Goal: Task Accomplishment & Management: Manage account settings

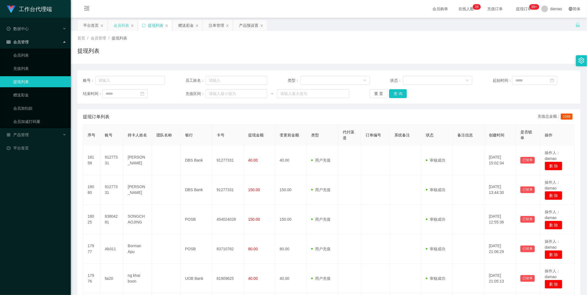
drag, startPoint x: 121, startPoint y: 25, endPoint x: 122, endPoint y: 29, distance: 4.0
click at [121, 25] on div "会员列表" at bounding box center [121, 25] width 15 height 11
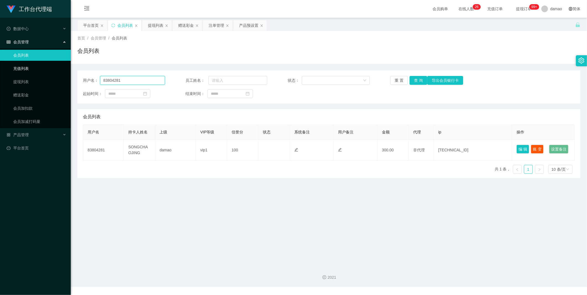
drag, startPoint x: 121, startPoint y: 79, endPoint x: 63, endPoint y: 66, distance: 59.4
click at [56, 66] on section "工作台代理端 数据中心 会员管理 会员列表 充值列表 提现列表 赠送彩金 会员加扣款 会员加减打码量 产品管理 平台首页 保存配置 重置配置 整体风格设置 主…" at bounding box center [293, 143] width 587 height 287
click at [188, 80] on button "查 询" at bounding box center [419, 80] width 18 height 9
drag, startPoint x: 520, startPoint y: 147, endPoint x: 506, endPoint y: 146, distance: 14.2
click at [188, 147] on button "编 辑" at bounding box center [523, 149] width 13 height 9
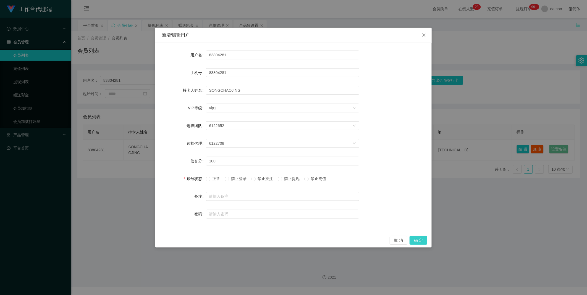
click at [188, 149] on button "确 定" at bounding box center [419, 240] width 18 height 9
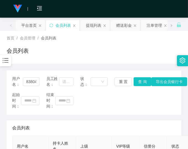
click at [153, 104] on div "起始时间： 结束时间：" at bounding box center [94, 100] width 164 height 17
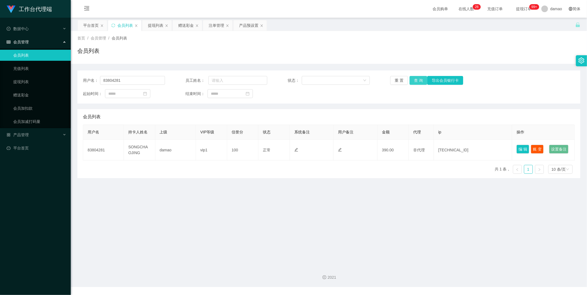
click at [188, 79] on button "查 询" at bounding box center [419, 80] width 18 height 9
click at [47, 72] on section "工作台代理端 数据中心 会员管理 会员列表 充值列表 提现列表 赠送彩金 会员加扣款 会员加减打码量 产品管理 平台首页 保存配置 重置配置 整体风格设置 主…" at bounding box center [293, 143] width 587 height 287
click at [188, 81] on button "查 询" at bounding box center [419, 80] width 18 height 9
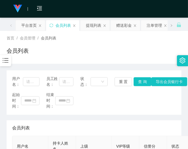
click at [163, 104] on div "起始时间： 结束时间：" at bounding box center [94, 100] width 164 height 17
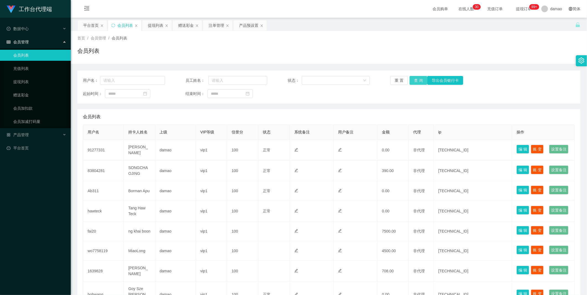
click at [188, 80] on button "查 询" at bounding box center [419, 80] width 18 height 9
click at [188, 79] on button "查 询" at bounding box center [419, 80] width 18 height 9
click at [188, 79] on div "重 置 查 询 导出会员银行卡" at bounding box center [431, 80] width 82 height 9
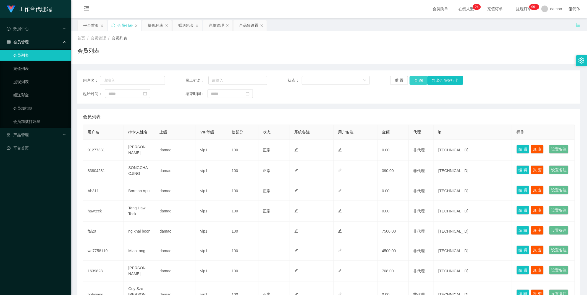
click at [188, 80] on button "查 询" at bounding box center [419, 80] width 18 height 9
click at [130, 84] on input "text" at bounding box center [132, 80] width 65 height 9
click at [188, 79] on button "查 询" at bounding box center [419, 80] width 18 height 9
click at [188, 79] on div "重 置 查 询 导出会员银行卡" at bounding box center [431, 80] width 82 height 9
drag, startPoint x: 417, startPoint y: 79, endPoint x: 376, endPoint y: 43, distance: 54.3
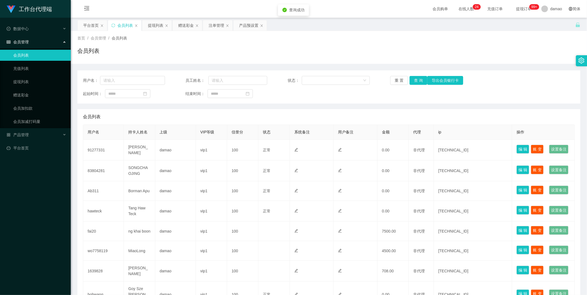
click at [188, 43] on div "首页 / 会员管理 / 会员列表 / 会员列表" at bounding box center [328, 47] width 503 height 24
click at [155, 26] on div "提现列表" at bounding box center [155, 25] width 15 height 11
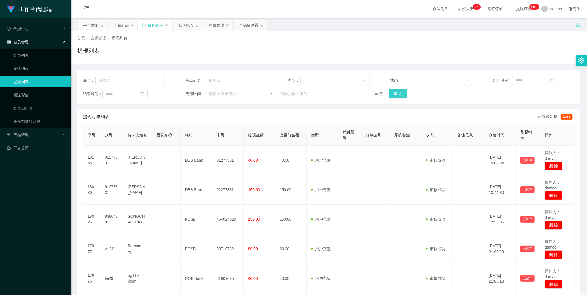
click at [188, 93] on button "查 询" at bounding box center [398, 93] width 18 height 9
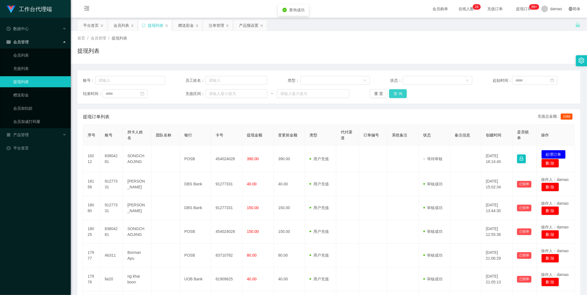
click at [188, 95] on button "查 询" at bounding box center [398, 93] width 18 height 9
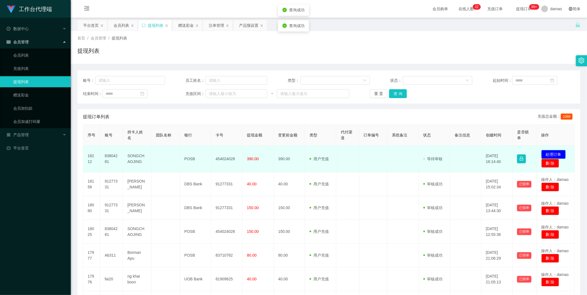
click at [188, 149] on button "处理订单" at bounding box center [554, 154] width 24 height 9
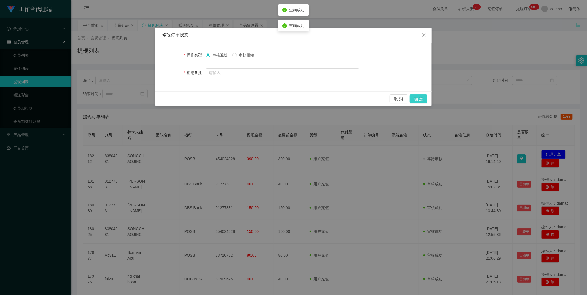
click at [188, 98] on button "确 定" at bounding box center [419, 99] width 18 height 9
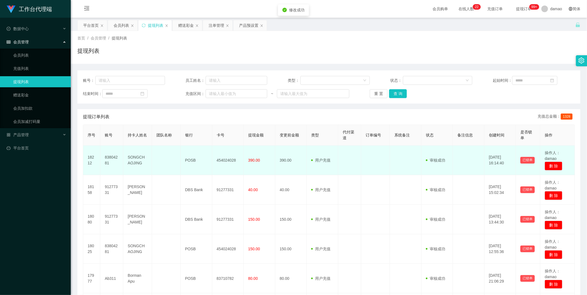
click at [188, 149] on td "454024028" at bounding box center [228, 161] width 32 height 30
copy td "454024028"
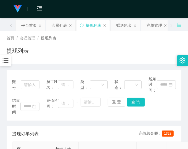
click at [162, 105] on div "结束时间： 充值区间： ~ 重 置 查 询" at bounding box center [94, 106] width 164 height 17
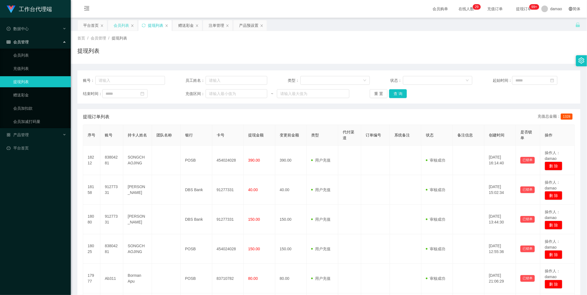
click at [122, 25] on div "会员列表" at bounding box center [121, 25] width 15 height 11
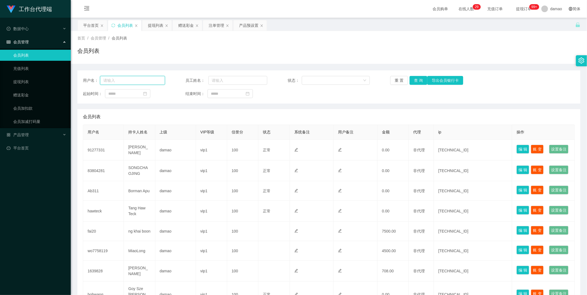
click at [132, 78] on input "text" at bounding box center [132, 80] width 65 height 9
paste input "83804281"
type input "83804281"
click at [188, 80] on button "查 询" at bounding box center [419, 80] width 18 height 9
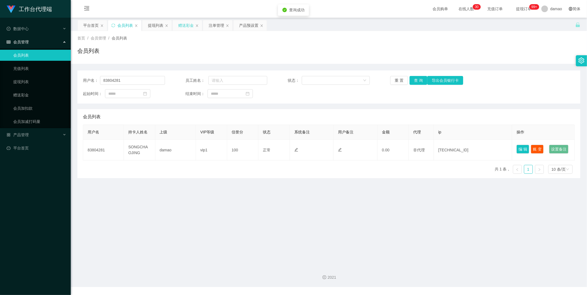
click at [186, 26] on div "赠送彩金" at bounding box center [185, 25] width 15 height 11
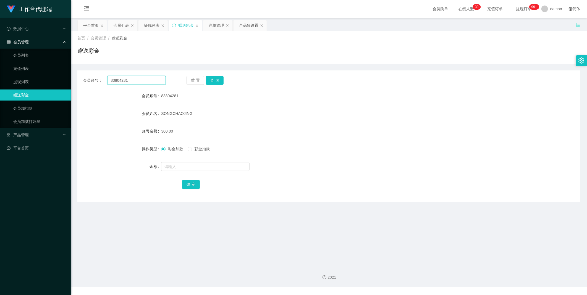
drag, startPoint x: 134, startPoint y: 81, endPoint x: 79, endPoint y: 68, distance: 56.4
click at [69, 70] on section "工作台代理端 数据中心 会员管理 会员列表 充值列表 提现列表 赠送彩金 会员加扣款 会员加减打码量 产品管理 平台首页 保存配置 重置配置 整体风格设置 主…" at bounding box center [293, 143] width 587 height 287
click at [188, 80] on button "查 询" at bounding box center [215, 80] width 18 height 9
click at [180, 149] on input "text" at bounding box center [205, 166] width 88 height 9
type input "135"
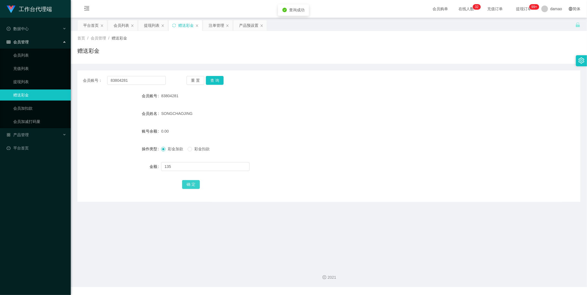
click at [188, 149] on button "确 定" at bounding box center [191, 184] width 18 height 9
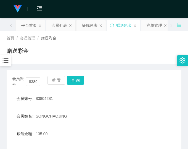
click at [154, 100] on div "会员账号 83804281" at bounding box center [94, 98] width 175 height 11
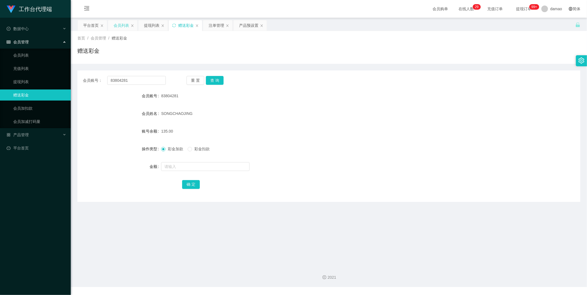
click at [120, 25] on div "会员列表" at bounding box center [121, 25] width 15 height 11
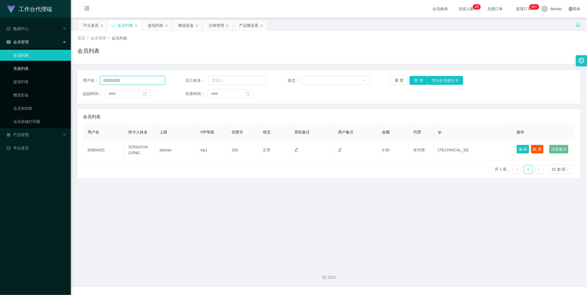
drag, startPoint x: 126, startPoint y: 81, endPoint x: 64, endPoint y: 70, distance: 62.2
click at [56, 70] on section "工作台代理端 数据中心 会员管理 会员列表 充值列表 提现列表 赠送彩金 会员加扣款 会员加减打码量 产品管理 平台首页 保存配置 重置配置 整体风格设置 主…" at bounding box center [293, 143] width 587 height 287
paste input "9127733"
type input "91277331"
click at [188, 79] on button "查 询" at bounding box center [419, 80] width 18 height 9
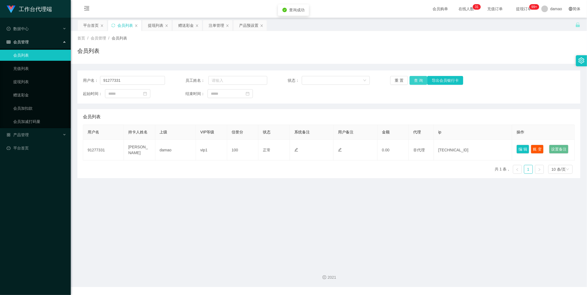
click at [188, 78] on button "查 询" at bounding box center [419, 80] width 18 height 9
click at [147, 25] on div "提现列表" at bounding box center [156, 25] width 29 height 11
click at [159, 25] on div "提现列表" at bounding box center [155, 25] width 15 height 11
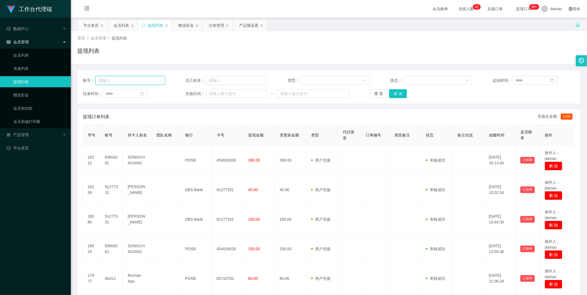
click at [125, 80] on input "text" at bounding box center [130, 80] width 70 height 9
paste input "91277331"
type input "91277331"
click at [188, 93] on button "查 询" at bounding box center [398, 93] width 18 height 9
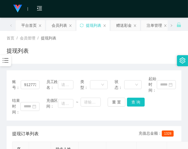
click at [159, 107] on div "结束时间： 充值区间： ~ 重 置 查 询" at bounding box center [94, 106] width 164 height 17
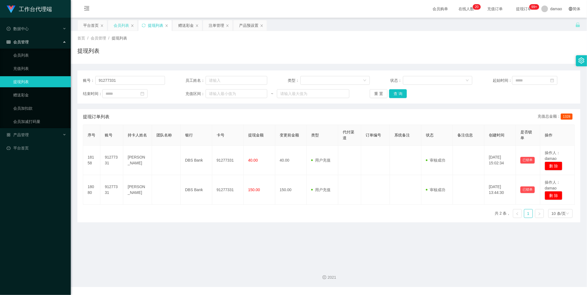
click at [124, 25] on div "会员列表" at bounding box center [121, 25] width 15 height 11
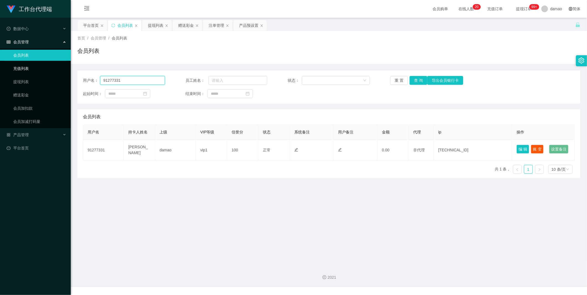
drag, startPoint x: 139, startPoint y: 79, endPoint x: 61, endPoint y: 67, distance: 78.9
click at [62, 67] on section "工作台代理端 数据中心 会员管理 会员列表 充值列表 提现列表 赠送彩金 会员加扣款 会员加减打码量 产品管理 平台首页 保存配置 重置配置 整体风格设置 主…" at bounding box center [293, 143] width 587 height 287
click at [188, 80] on button "查 询" at bounding box center [419, 80] width 18 height 9
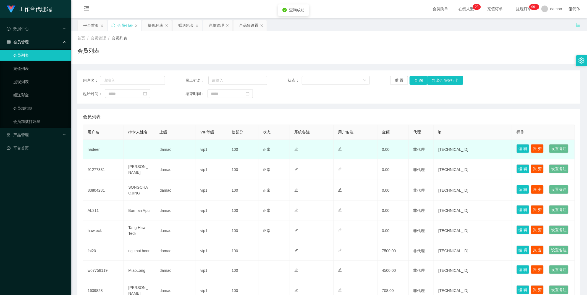
click at [98, 149] on td "nadeen" at bounding box center [103, 150] width 41 height 20
copy td "nadeen"
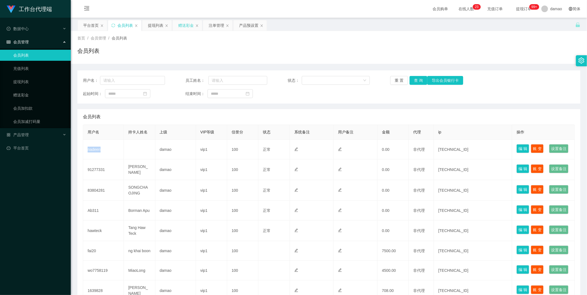
click at [186, 27] on div "赠送彩金" at bounding box center [185, 25] width 15 height 11
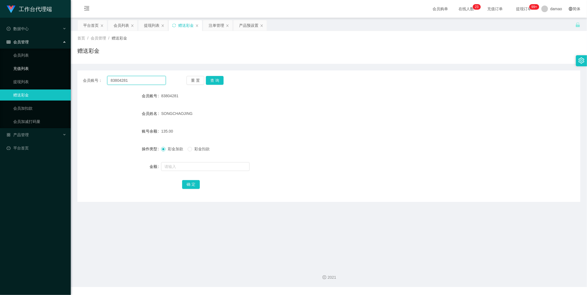
drag, startPoint x: 136, startPoint y: 81, endPoint x: 59, endPoint y: 69, distance: 77.4
click at [61, 70] on section "工作台代理端 数据中心 会员管理 会员列表 充值列表 提现列表 赠送彩金 会员加扣款 会员加减打码量 产品管理 平台首页 保存配置 重置配置 整体风格设置 主…" at bounding box center [293, 143] width 587 height 287
paste input "nadeen"
type input "nadeen"
click at [188, 80] on button "查 询" at bounding box center [215, 80] width 18 height 9
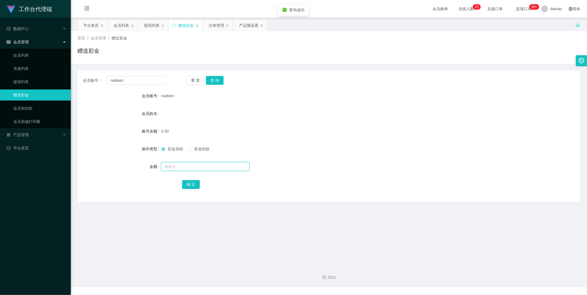
click at [180, 149] on input "text" at bounding box center [205, 166] width 88 height 9
type input "100"
click at [188, 149] on button "确 定" at bounding box center [191, 184] width 18 height 9
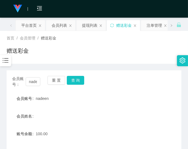
drag, startPoint x: 160, startPoint y: 86, endPoint x: 163, endPoint y: 63, distance: 23.1
click at [161, 83] on div "会员账号： nadeen 重 置 查 询" at bounding box center [94, 82] width 175 height 12
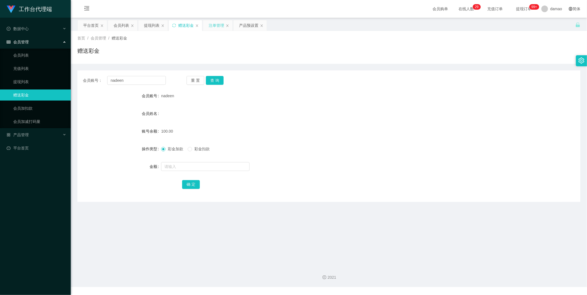
click at [188, 27] on div "注单管理" at bounding box center [216, 25] width 15 height 11
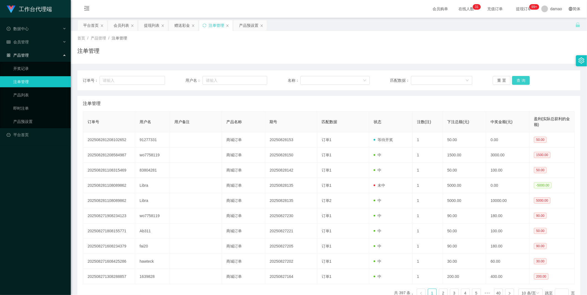
click at [188, 80] on button "查 询" at bounding box center [521, 80] width 18 height 9
click at [188, 82] on button "查 询" at bounding box center [521, 80] width 18 height 9
click at [188, 81] on div "重 置 查 询" at bounding box center [534, 80] width 82 height 9
click at [188, 81] on button "查 询" at bounding box center [521, 80] width 18 height 9
click at [188, 81] on div "重 置 查 询" at bounding box center [534, 80] width 82 height 9
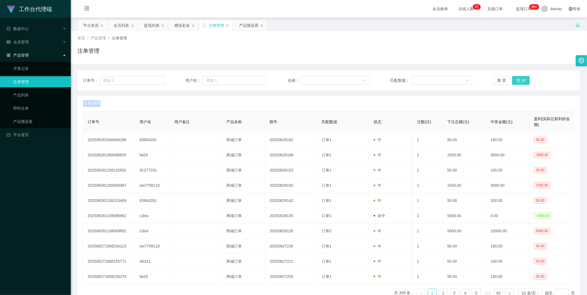
click at [188, 81] on button "查 询" at bounding box center [521, 80] width 18 height 9
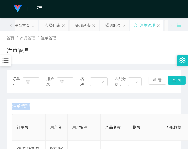
click at [164, 107] on div "注单管理" at bounding box center [94, 106] width 164 height 15
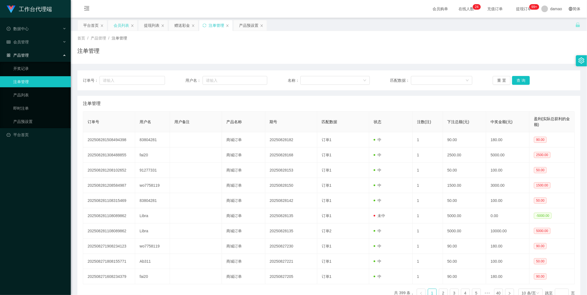
click at [118, 22] on div "会员列表" at bounding box center [121, 25] width 15 height 11
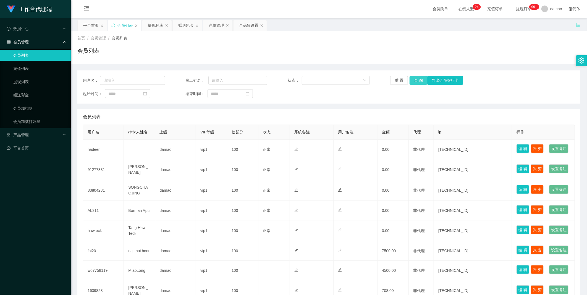
click at [188, 77] on button "查 询" at bounding box center [419, 80] width 18 height 9
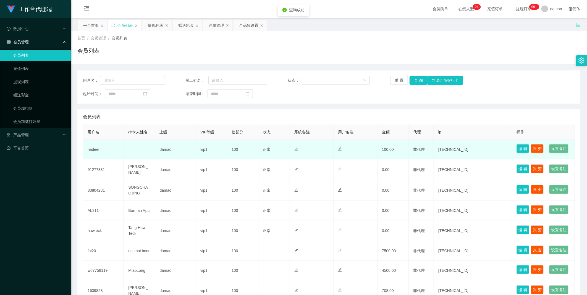
click at [94, 149] on td "nadeen" at bounding box center [103, 150] width 41 height 20
copy td "nadeen"
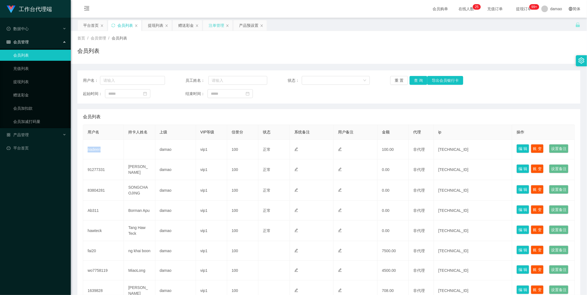
click at [188, 23] on div "注单管理" at bounding box center [216, 25] width 15 height 11
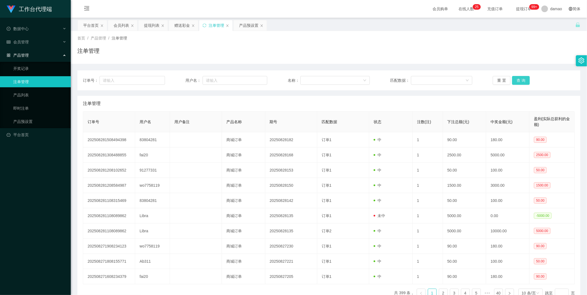
click at [188, 80] on button "查 询" at bounding box center [521, 80] width 18 height 9
click at [188, 80] on div "重 置 查 询" at bounding box center [534, 80] width 82 height 9
click at [188, 80] on button "查 询" at bounding box center [521, 80] width 18 height 9
click at [188, 80] on div "重 置 查 询" at bounding box center [534, 80] width 82 height 9
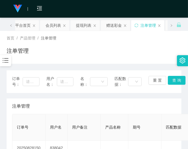
click at [158, 49] on div "注单管理" at bounding box center [94, 53] width 175 height 13
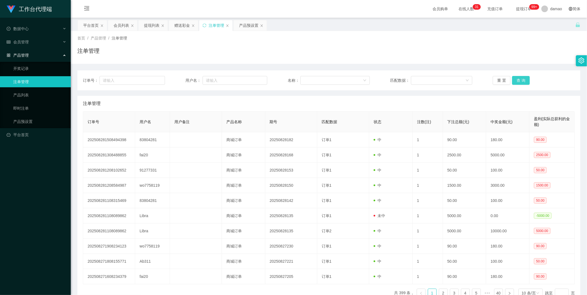
click at [188, 77] on button "查 询" at bounding box center [521, 80] width 18 height 9
click at [188, 77] on div "重 置 查 询" at bounding box center [534, 80] width 82 height 9
click at [188, 77] on button "查 询" at bounding box center [521, 80] width 18 height 9
click at [188, 77] on div "重 置 查 询" at bounding box center [534, 80] width 82 height 9
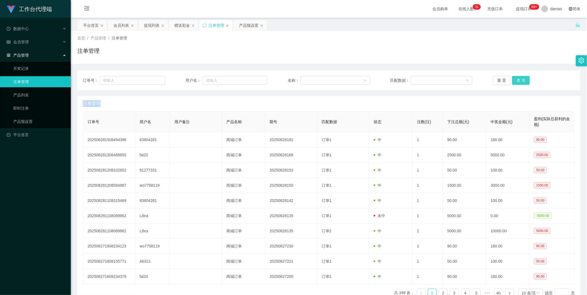
drag, startPoint x: 515, startPoint y: 77, endPoint x: 518, endPoint y: 79, distance: 3.1
click at [188, 79] on button "查 询" at bounding box center [521, 80] width 18 height 9
click at [188, 79] on div "重 置 查 询" at bounding box center [534, 80] width 82 height 9
drag, startPoint x: 518, startPoint y: 79, endPoint x: 519, endPoint y: 82, distance: 3.6
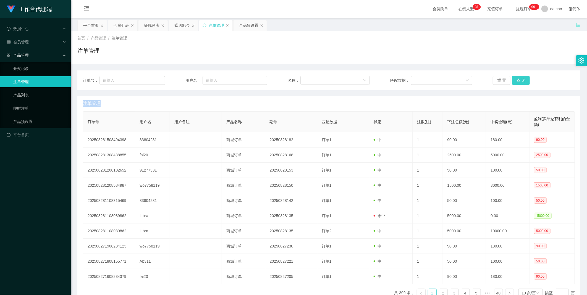
click at [188, 82] on button "查 询" at bounding box center [521, 80] width 18 height 9
click at [188, 80] on button "查 询" at bounding box center [521, 80] width 18 height 9
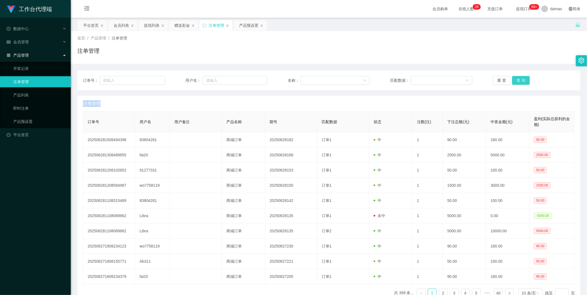
click at [188, 80] on button "查 询" at bounding box center [521, 80] width 18 height 9
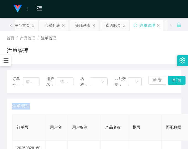
click at [158, 108] on div "注单管理" at bounding box center [94, 106] width 164 height 15
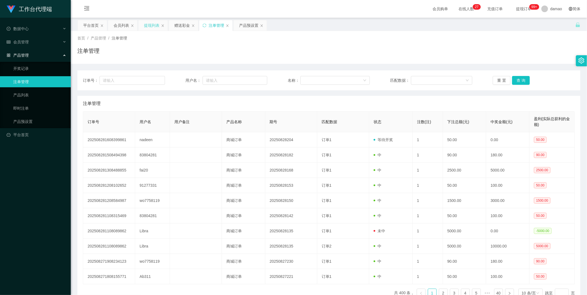
click at [152, 23] on div "提现列表" at bounding box center [151, 25] width 15 height 11
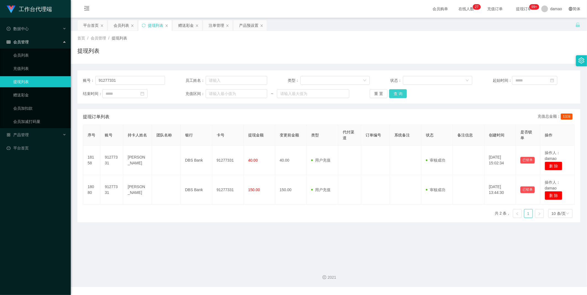
click at [188, 92] on button "查 询" at bounding box center [398, 93] width 18 height 9
click at [188, 91] on div "重 置 查 询" at bounding box center [411, 93] width 82 height 9
click at [188, 91] on button "查 询" at bounding box center [398, 93] width 18 height 9
click at [118, 27] on div "会员列表" at bounding box center [121, 25] width 15 height 11
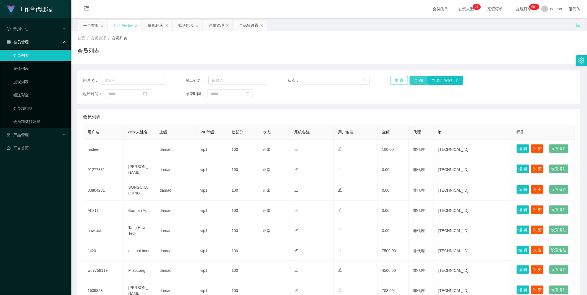
drag, startPoint x: 416, startPoint y: 79, endPoint x: 398, endPoint y: 80, distance: 18.3
click at [188, 79] on button "查 询" at bounding box center [419, 80] width 18 height 9
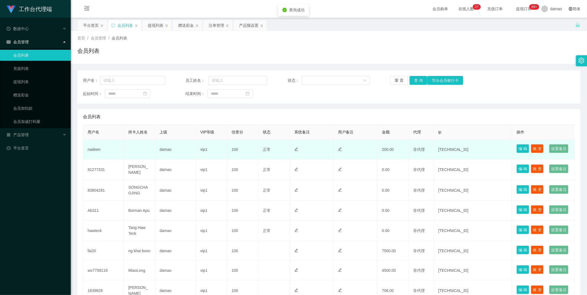
click at [104, 149] on td "nadeen" at bounding box center [103, 150] width 41 height 20
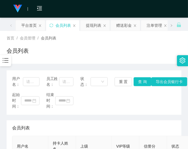
click at [164, 109] on div "起始时间： 结束时间：" at bounding box center [94, 100] width 164 height 17
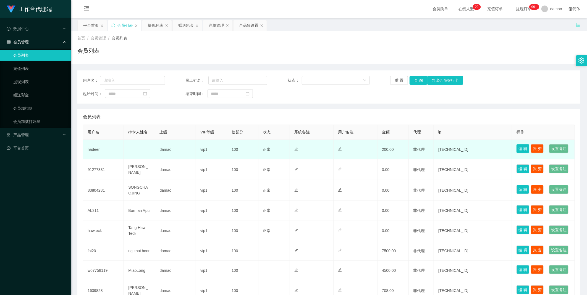
click at [188, 148] on button "编 辑" at bounding box center [523, 148] width 13 height 9
type input "nadeen"
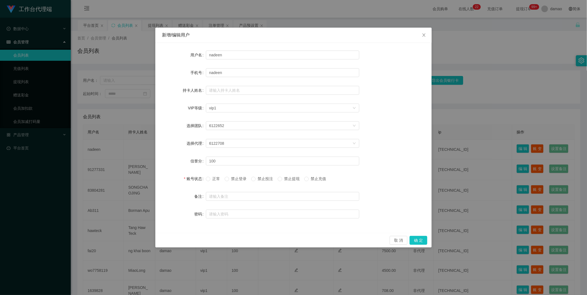
click at [188, 136] on div "新增/编辑用户 用户名 nadeen 手机号 nadeen 持卡人姓名 VIP等级 选择VIP等级 vip1 选择团队 6122652 选择代理 612270…" at bounding box center [293, 147] width 587 height 295
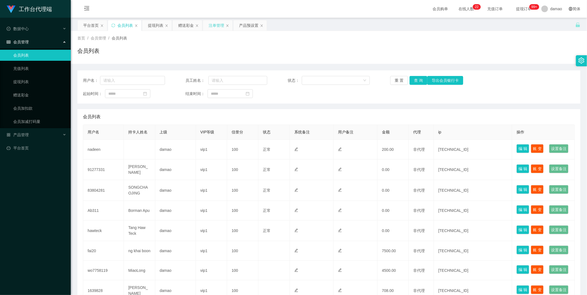
click at [188, 27] on div "注单管理" at bounding box center [216, 25] width 15 height 11
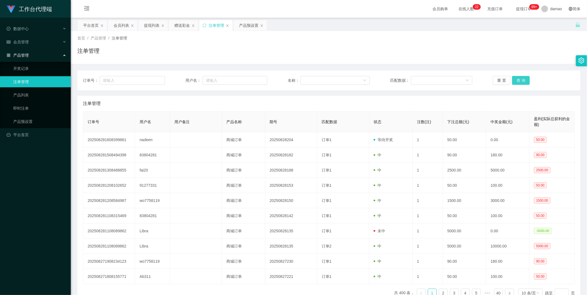
click at [188, 81] on button "查 询" at bounding box center [521, 80] width 18 height 9
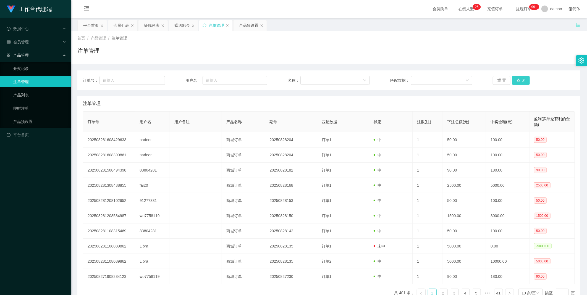
click at [188, 80] on button "查 询" at bounding box center [521, 80] width 18 height 9
click at [188, 80] on div "重 置 查 询" at bounding box center [534, 80] width 82 height 9
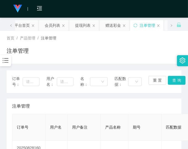
click at [166, 111] on div "注单管理" at bounding box center [94, 106] width 164 height 15
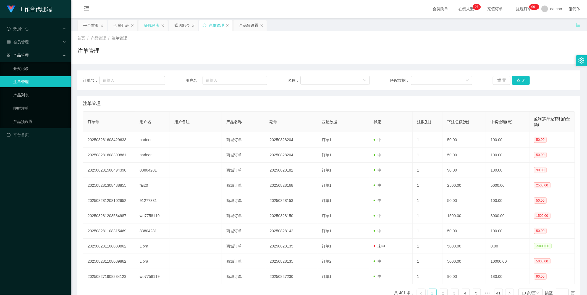
click at [150, 26] on div "提现列表" at bounding box center [151, 25] width 15 height 11
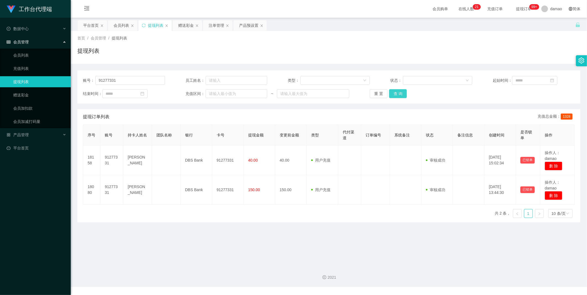
click at [188, 93] on button "查 询" at bounding box center [398, 93] width 18 height 9
click at [188, 93] on div "重 置 查 询" at bounding box center [411, 93] width 82 height 9
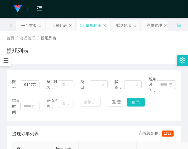
click at [164, 109] on div "结束时间： 充值区间： ~ 重 置 查 询" at bounding box center [94, 106] width 164 height 17
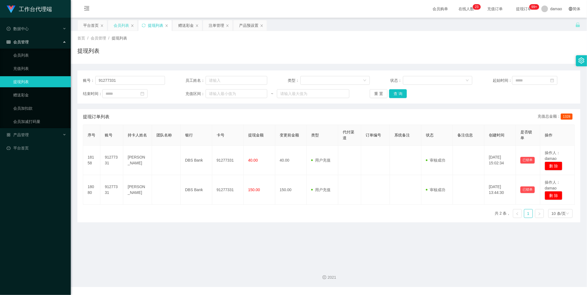
click at [123, 24] on div "会员列表" at bounding box center [121, 25] width 15 height 11
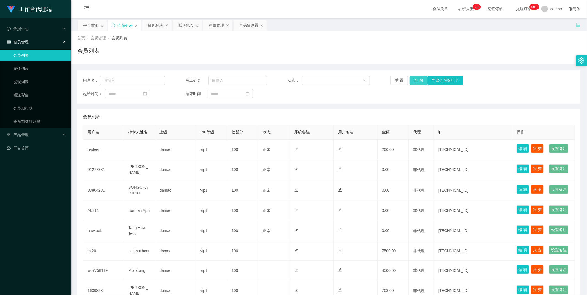
click at [188, 81] on button "查 询" at bounding box center [419, 80] width 18 height 9
click at [188, 27] on div "注单管理" at bounding box center [216, 25] width 15 height 11
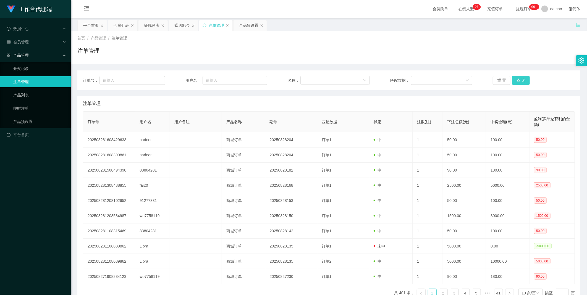
click at [188, 80] on button "查 询" at bounding box center [521, 80] width 18 height 9
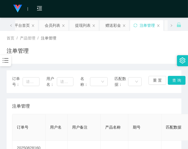
click at [171, 103] on div "注单管理" at bounding box center [94, 106] width 164 height 15
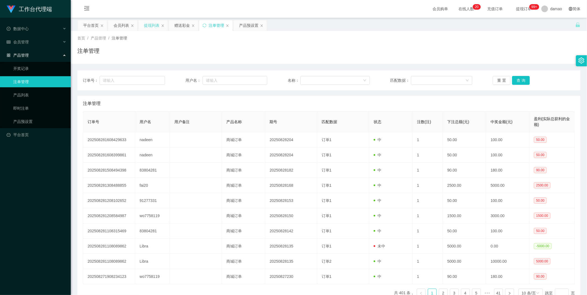
click at [152, 23] on div "提现列表" at bounding box center [151, 25] width 15 height 11
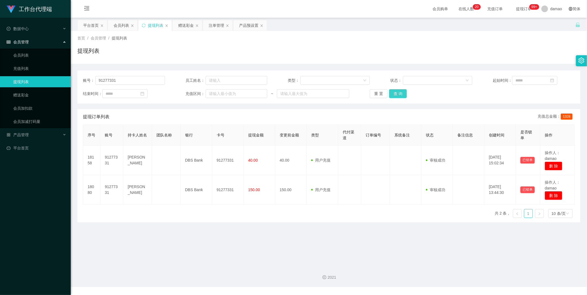
click at [188, 93] on button "查 询" at bounding box center [398, 93] width 18 height 9
click at [188, 91] on button "查 询" at bounding box center [398, 93] width 18 height 9
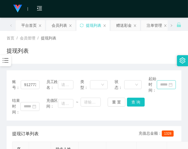
drag, startPoint x: 173, startPoint y: 105, endPoint x: 166, endPoint y: 89, distance: 17.5
click at [173, 105] on div "结束时间： 充值区间： ~ 重 置 查 询" at bounding box center [94, 106] width 164 height 17
drag, startPoint x: 151, startPoint y: 46, endPoint x: 157, endPoint y: 44, distance: 5.9
click at [153, 45] on div "首页 / 会员管理 / 提现列表 / 提现列表" at bounding box center [94, 47] width 175 height 24
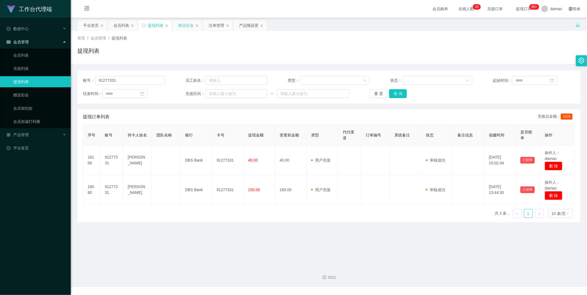
click at [186, 23] on div "赠送彩金" at bounding box center [185, 25] width 15 height 11
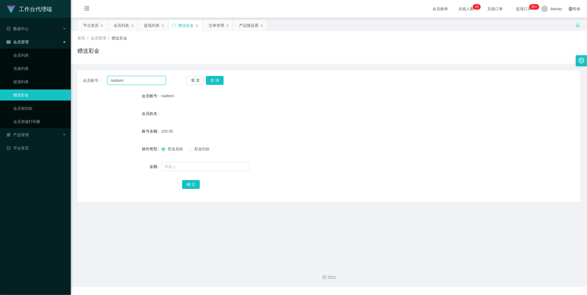
drag, startPoint x: 131, startPoint y: 80, endPoint x: 58, endPoint y: 61, distance: 75.3
click at [59, 60] on section "工作台代理端 数据中心 会员管理 会员列表 充值列表 提现列表 赠送彩金 会员加扣款 会员加减打码量 产品管理 平台首页 保存配置 重置配置 整体风格设置 主…" at bounding box center [293, 143] width 587 height 287
click at [188, 79] on button "查 询" at bounding box center [215, 80] width 18 height 9
click at [187, 149] on input "text" at bounding box center [205, 166] width 88 height 9
type input "50"
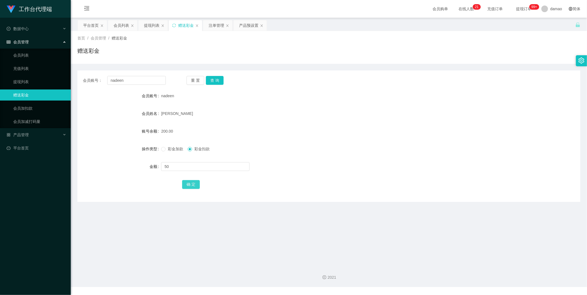
click at [188, 149] on button "确 定" at bounding box center [191, 184] width 18 height 9
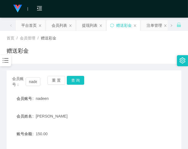
click at [163, 77] on div "会员账号： nadeen 重 置 查 询" at bounding box center [94, 82] width 175 height 12
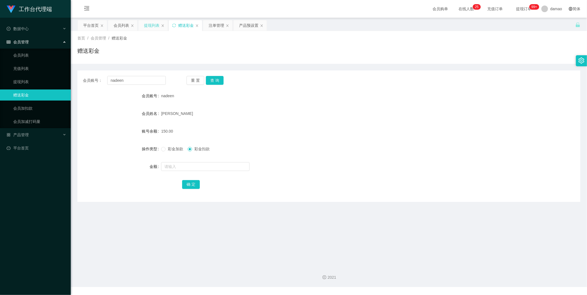
click at [147, 25] on div "提现列表" at bounding box center [151, 25] width 15 height 11
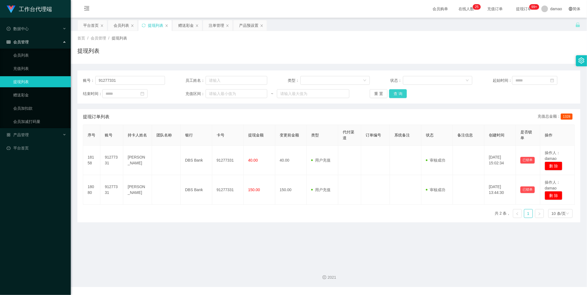
click at [188, 92] on button "查 询" at bounding box center [398, 93] width 18 height 9
click at [188, 93] on button "查 询" at bounding box center [398, 93] width 18 height 9
click at [188, 93] on div "重 置 查 询" at bounding box center [411, 93] width 82 height 9
click at [188, 93] on button "查 询" at bounding box center [398, 93] width 18 height 9
click at [188, 93] on div "重 置 查 询" at bounding box center [411, 93] width 82 height 9
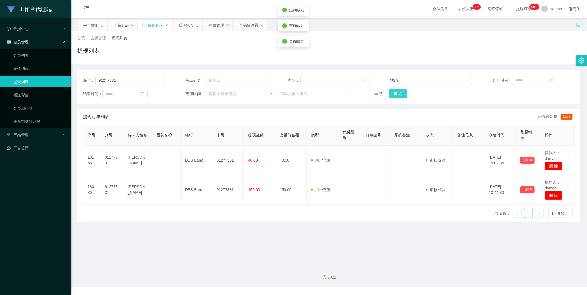
click at [188, 93] on button "查 询" at bounding box center [398, 93] width 18 height 9
click at [188, 93] on div "重 置 查 询" at bounding box center [411, 93] width 82 height 9
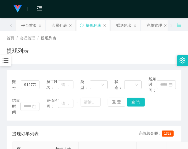
click at [160, 47] on div "提现列表" at bounding box center [94, 53] width 175 height 13
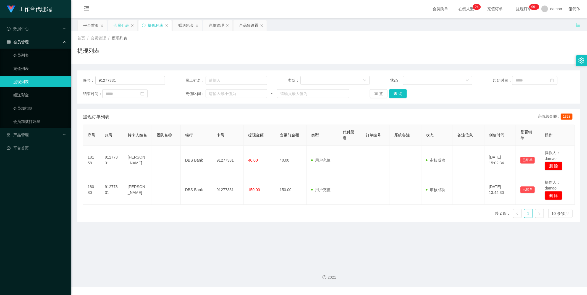
click at [122, 24] on div "会员列表" at bounding box center [121, 25] width 15 height 11
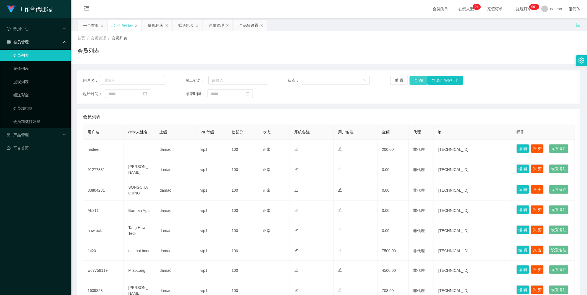
click at [188, 77] on button "查 询" at bounding box center [419, 80] width 18 height 9
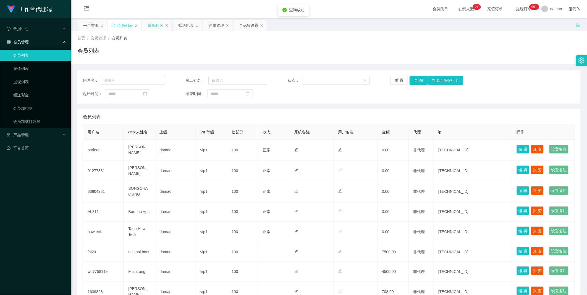
click at [153, 24] on div "提现列表" at bounding box center [155, 25] width 15 height 11
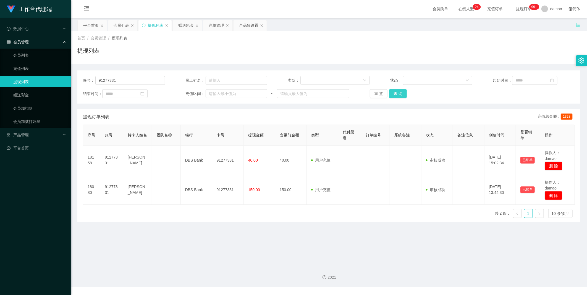
click at [188, 94] on button "查 询" at bounding box center [398, 93] width 18 height 9
click at [188, 95] on button "查 询" at bounding box center [398, 93] width 18 height 9
click at [188, 95] on div "重 置 查 询" at bounding box center [411, 93] width 82 height 9
click at [188, 95] on button "查 询" at bounding box center [398, 93] width 18 height 9
click at [188, 95] on div "重 置 查 询" at bounding box center [411, 93] width 82 height 9
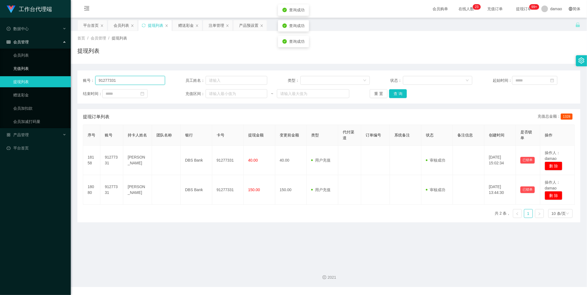
drag, startPoint x: 109, startPoint y: 77, endPoint x: 56, endPoint y: 69, distance: 53.4
click at [51, 73] on section "工作台代理端 数据中心 会员管理 会员列表 充值列表 提现列表 赠送彩金 会员加扣款 会员加减打码量 产品管理 平台首页 保存配置 重置配置 整体风格设置 主…" at bounding box center [293, 143] width 587 height 287
drag, startPoint x: 399, startPoint y: 90, endPoint x: 397, endPoint y: 84, distance: 6.4
click at [188, 90] on button "查 询" at bounding box center [398, 93] width 18 height 9
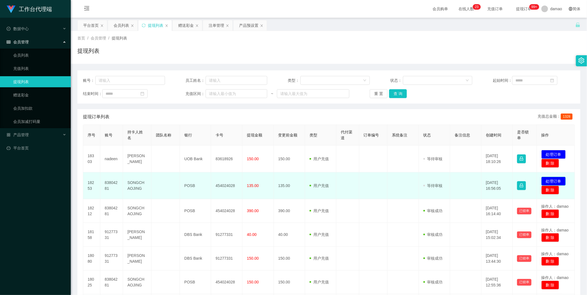
click at [188, 149] on button "处理订单" at bounding box center [554, 181] width 24 height 9
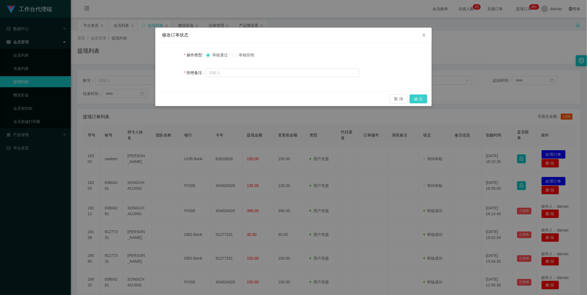
click at [188, 98] on button "确 定" at bounding box center [419, 99] width 18 height 9
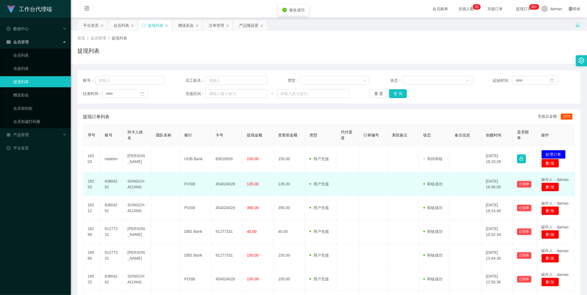
click at [188, 149] on td "454024028" at bounding box center [226, 185] width 31 height 24
copy td "454024028"
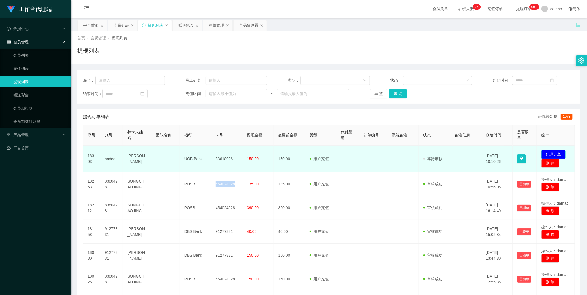
click at [188, 149] on button "处理订单" at bounding box center [554, 154] width 24 height 9
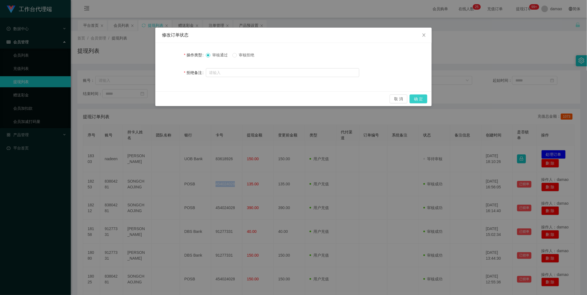
click at [188, 98] on button "确 定" at bounding box center [419, 99] width 18 height 9
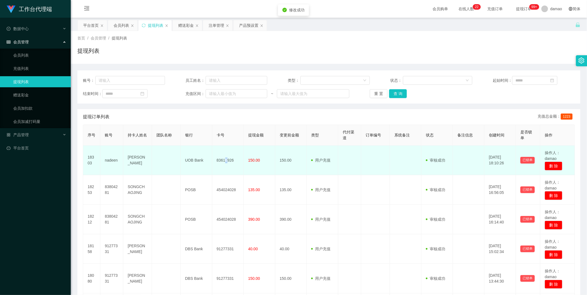
click at [188, 149] on td "83618926" at bounding box center [228, 161] width 32 height 30
copy td "83618926"
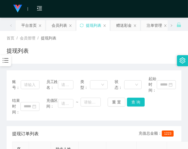
click at [161, 109] on div "结束时间： 充值区间： ~ 重 置 查 询" at bounding box center [94, 106] width 164 height 17
click at [125, 43] on div "首页 / 会员管理 / 提现列表 / 提现列表" at bounding box center [94, 47] width 175 height 24
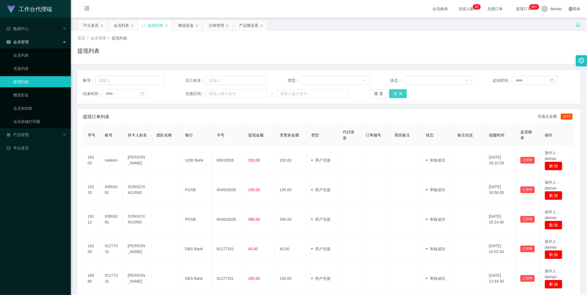
click at [188, 93] on button "查 询" at bounding box center [398, 93] width 18 height 9
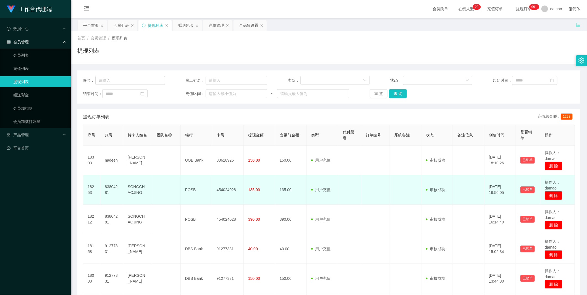
click at [114, 149] on td "83804281" at bounding box center [111, 190] width 23 height 30
copy td "83804281"
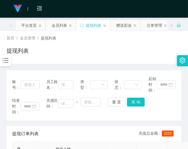
click at [167, 103] on div "结束时间： 充值区间： ~ 重 置 查 询" at bounding box center [94, 106] width 164 height 17
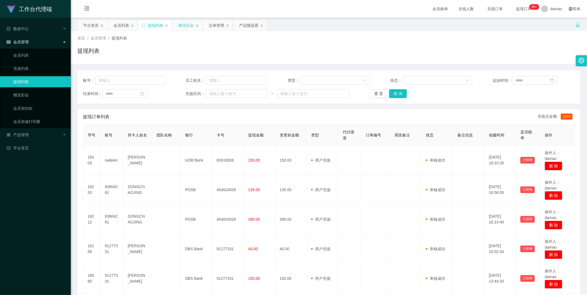
click at [184, 25] on div "赠送彩金" at bounding box center [185, 25] width 15 height 11
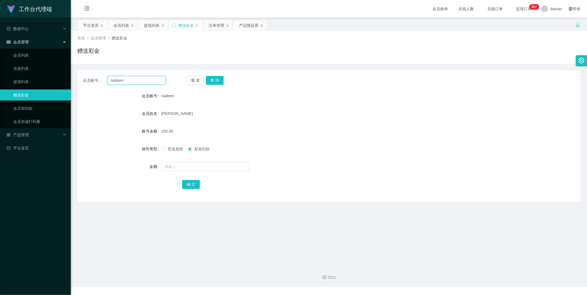
drag, startPoint x: 137, startPoint y: 82, endPoint x: 70, endPoint y: 75, distance: 67.0
click at [70, 75] on section "工作台代理端 数据中心 会员管理 会员列表 充值列表 提现列表 赠送彩金 会员加扣款 会员加减打码量 产品管理 平台首页 保存配置 重置配置 整体风格设置 主…" at bounding box center [293, 143] width 587 height 287
paste input "91277331"
type input "91277331"
click at [188, 80] on button "查 询" at bounding box center [215, 80] width 18 height 9
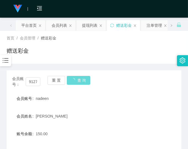
click at [160, 115] on div "会员姓名 nadeen radwan" at bounding box center [94, 116] width 175 height 11
click at [122, 87] on div "会员账号： 91277331 重 置 查 询" at bounding box center [94, 82] width 175 height 12
click at [165, 45] on div "首页 / 会员管理 / 赠送彩金 / 赠送彩金" at bounding box center [94, 47] width 175 height 24
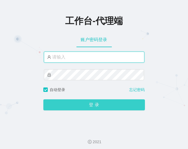
type input "damao"
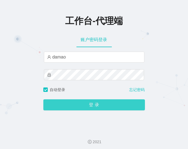
click at [92, 106] on button "登 录" at bounding box center [94, 105] width 102 height 11
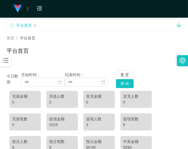
click at [159, 85] on div "今日数据 开始时间： 结束时间： 重 置 查 询" at bounding box center [94, 79] width 175 height 18
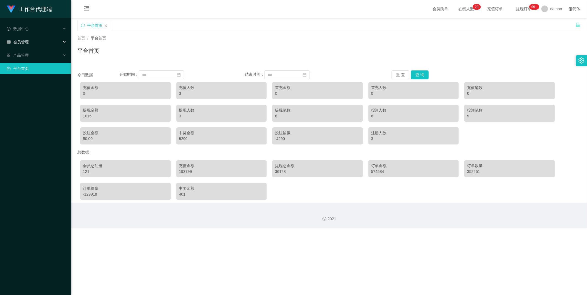
click at [24, 43] on span "会员管理" at bounding box center [18, 42] width 22 height 4
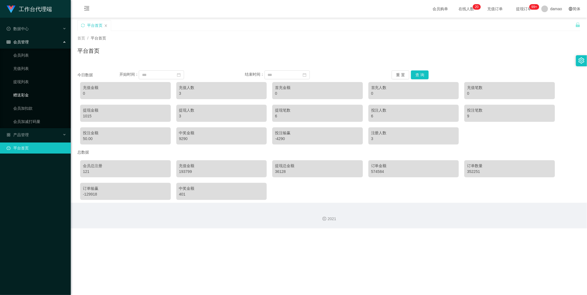
click at [24, 96] on link "赠送彩金" at bounding box center [39, 95] width 53 height 11
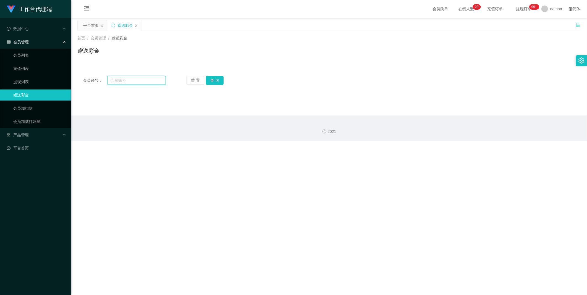
click at [135, 81] on input "text" at bounding box center [136, 80] width 59 height 9
paste input "91277331"
type input "91277331"
click at [188, 80] on button "查 询" at bounding box center [215, 80] width 18 height 9
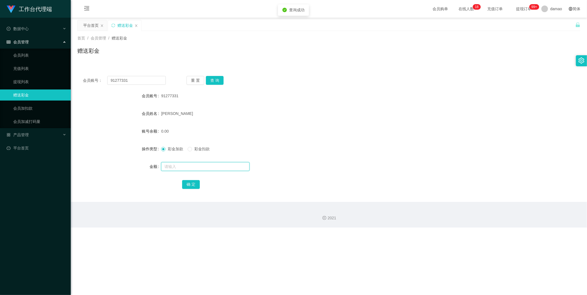
click at [180, 149] on input "text" at bounding box center [205, 166] width 88 height 9
type input "80"
click at [188, 149] on button "确 定" at bounding box center [191, 184] width 18 height 9
click at [26, 82] on link "提现列表" at bounding box center [39, 81] width 53 height 11
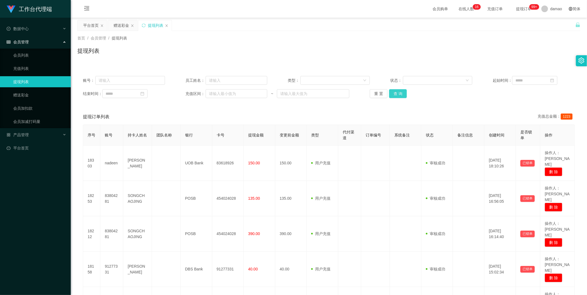
click at [188, 92] on button "查 询" at bounding box center [398, 93] width 18 height 9
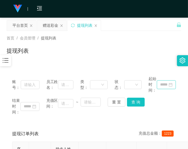
drag, startPoint x: 167, startPoint y: 110, endPoint x: 156, endPoint y: 88, distance: 24.2
click at [167, 110] on div "结束时间： 充值区间： ~ 重 置 查 询" at bounding box center [94, 106] width 164 height 17
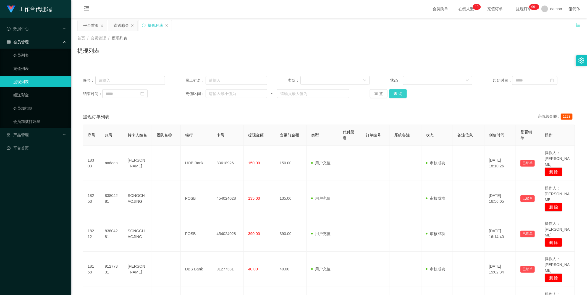
click at [188, 91] on button "查 询" at bounding box center [398, 93] width 18 height 9
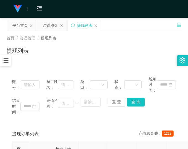
click at [161, 107] on div "结束时间： 充值区间： ~ 重 置 查 询" at bounding box center [94, 106] width 164 height 17
drag, startPoint x: 158, startPoint y: 46, endPoint x: 161, endPoint y: 23, distance: 23.4
click at [158, 46] on div "首页 / 会员管理 / 提现列表 / 提现列表" at bounding box center [94, 47] width 175 height 24
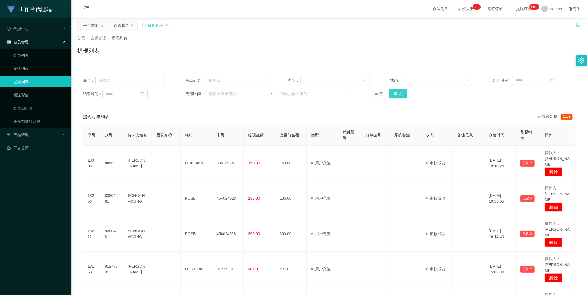
click at [188, 93] on button "查 询" at bounding box center [398, 93] width 18 height 9
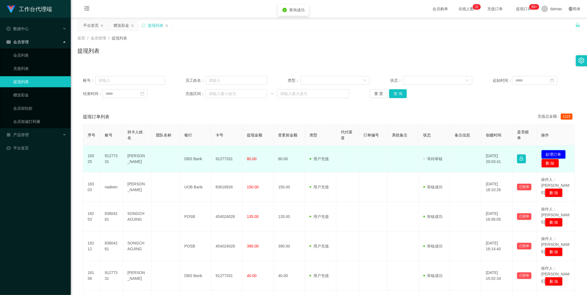
click at [188, 149] on button "处理订单" at bounding box center [554, 154] width 24 height 9
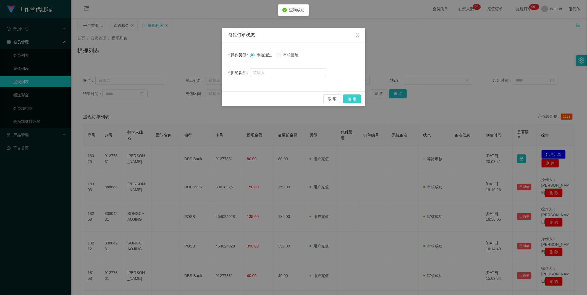
click at [188, 98] on button "确 定" at bounding box center [352, 99] width 18 height 9
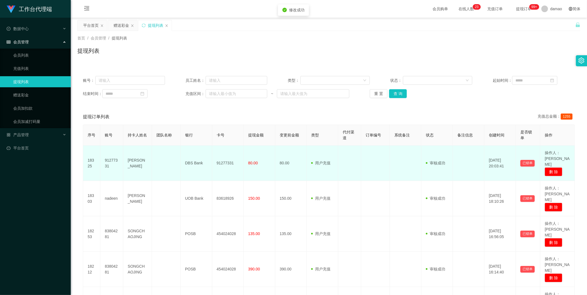
click at [188, 149] on td "91277331" at bounding box center [228, 163] width 32 height 35
copy td "91277331"
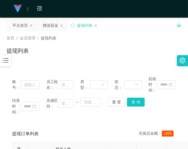
click at [168, 107] on div "结束时间： 充值区间： ~ 重 置 查 询" at bounding box center [94, 106] width 164 height 17
click at [170, 108] on div "结束时间： 充值区间： ~ 重 置 查 询" at bounding box center [94, 106] width 164 height 17
click at [164, 98] on div "账号： 员工姓名： 类型： 状态： 起始时间： 结束时间： 充值区间： ~ 重 置 查 询" at bounding box center [94, 95] width 175 height 50
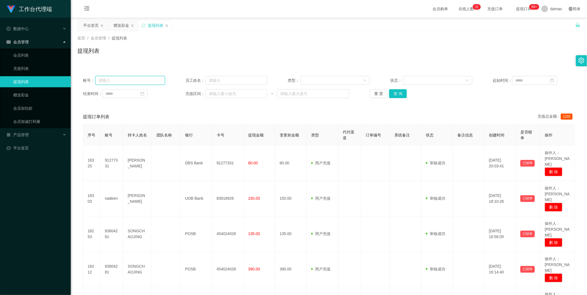
click at [126, 78] on input "text" at bounding box center [130, 80] width 70 height 9
drag, startPoint x: 120, startPoint y: 23, endPoint x: 115, endPoint y: 28, distance: 7.0
click at [120, 23] on div "赠送彩金" at bounding box center [121, 25] width 15 height 11
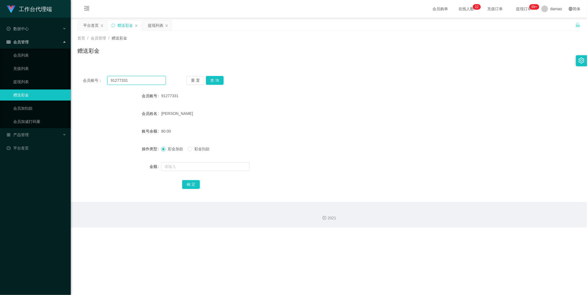
click at [129, 82] on input "91277331" at bounding box center [136, 80] width 59 height 9
drag, startPoint x: 135, startPoint y: 80, endPoint x: 88, endPoint y: 78, distance: 47.0
click at [70, 71] on section "工作台代理端 数据中心 会员管理 会员列表 充值列表 提现列表 赠送彩金 会员加扣款 会员加减打码量 产品管理 平台首页 保存配置 重置配置 整体风格设置 主…" at bounding box center [293, 114] width 587 height 228
paste input "nadeen"
type input "nadeen"
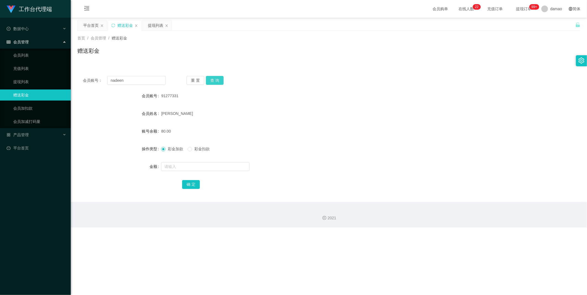
click at [188, 80] on button "查 询" at bounding box center [215, 80] width 18 height 9
click at [183, 149] on input "text" at bounding box center [205, 166] width 88 height 9
type input "100"
click at [188, 149] on button "确 定" at bounding box center [191, 184] width 18 height 9
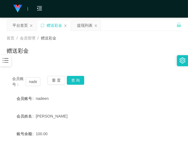
click at [169, 73] on div "会员账号： nadeen 重 置 查 询 会员账号 nadeen 会员姓名 nadeen radwan 账号余额 100.00 操作类型 彩金加款 彩金扣款 …" at bounding box center [94, 137] width 175 height 134
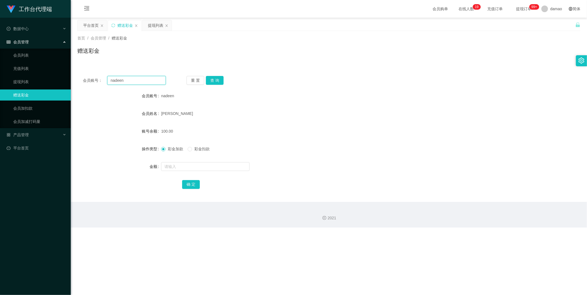
drag, startPoint x: 124, startPoint y: 79, endPoint x: 74, endPoint y: 68, distance: 50.9
click at [75, 68] on main "关闭左侧 关闭右侧 关闭其它 刷新页面 平台首页 赠送彩金 提现列表 首页 / 会员管理 / 赠送彩金 / 赠送彩金 会员账号： nadeen 重 置 查 询…" at bounding box center [329, 110] width 516 height 184
click at [134, 81] on input "nadeen" at bounding box center [136, 80] width 59 height 9
click at [188, 79] on button "查 询" at bounding box center [215, 80] width 18 height 9
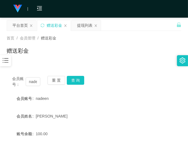
drag, startPoint x: 168, startPoint y: 86, endPoint x: 177, endPoint y: 41, distance: 46.2
click at [168, 86] on div "会员账号： nadeen 重 置 查 询" at bounding box center [94, 82] width 175 height 12
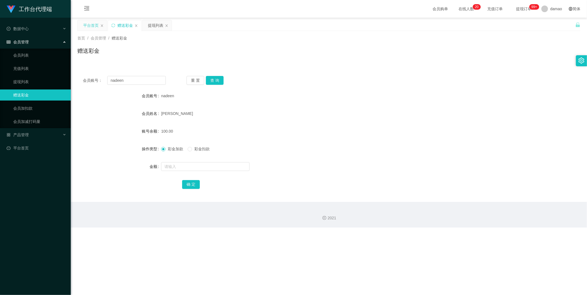
click at [88, 23] on div "平台首页" at bounding box center [90, 25] width 15 height 11
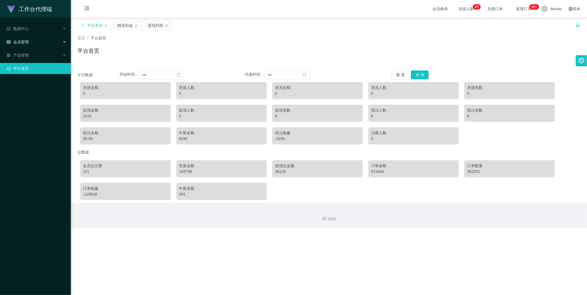
click at [28, 39] on div "会员管理" at bounding box center [35, 41] width 71 height 11
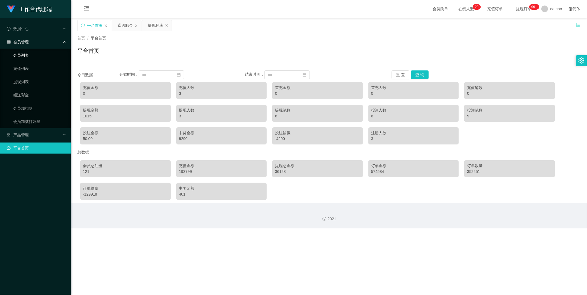
click at [26, 53] on link "会员列表" at bounding box center [39, 55] width 53 height 11
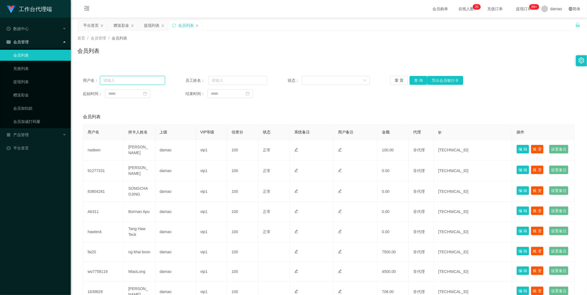
click at [142, 80] on input "text" at bounding box center [132, 80] width 65 height 9
paste input "nadeen"
type input "nadeen"
click at [188, 79] on button "查 询" at bounding box center [419, 80] width 18 height 9
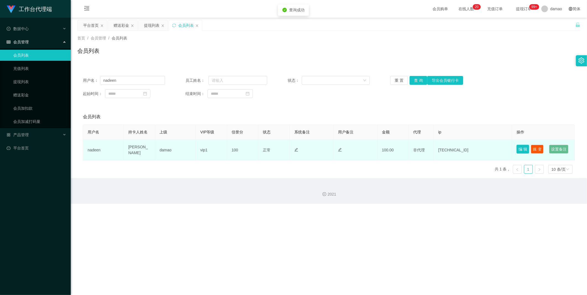
click at [188, 147] on button "编 辑" at bounding box center [523, 149] width 13 height 9
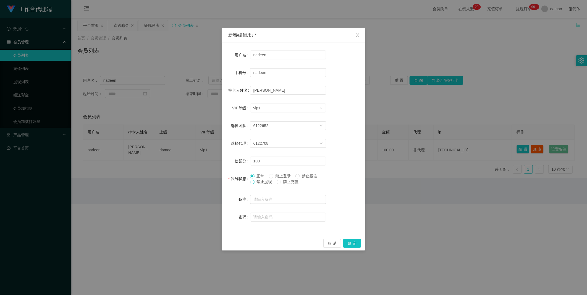
click at [188, 149] on span at bounding box center [252, 182] width 4 height 4
click at [188, 149] on button "确 定" at bounding box center [352, 243] width 18 height 9
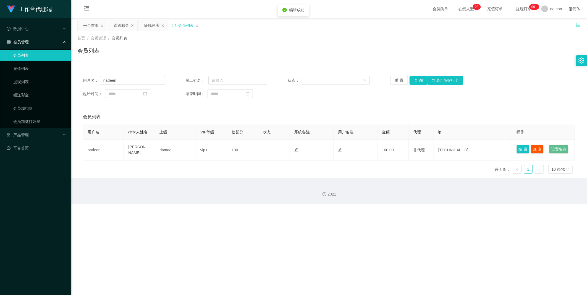
click at [188, 149] on div "工作台代理端 数据中心 会员管理 会员列表 充值列表 提现列表 赠送彩金 会员加扣款 会员加减打码量 产品管理 平台首页 保存配置 重置配置 整体风格设置 主…" at bounding box center [293, 147] width 587 height 295
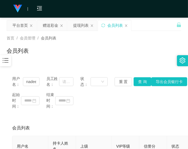
click at [163, 105] on div "起始时间： 结束时间：" at bounding box center [94, 100] width 164 height 17
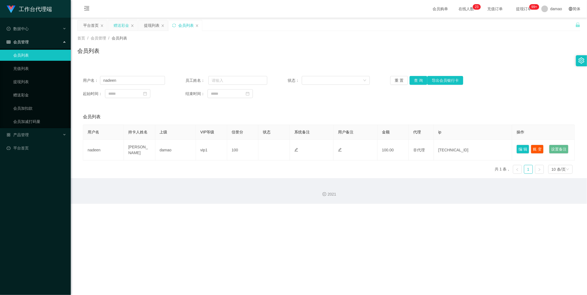
click at [120, 22] on div "赠送彩金" at bounding box center [121, 25] width 15 height 11
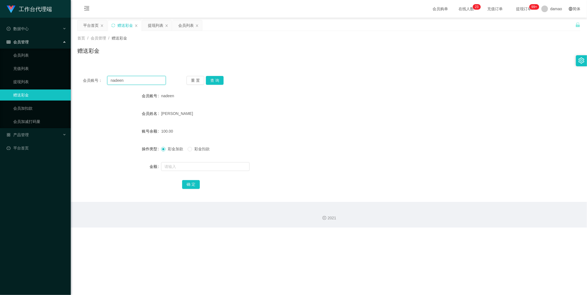
drag, startPoint x: 70, startPoint y: 69, endPoint x: 75, endPoint y: 71, distance: 5.0
click at [66, 68] on section "工作台代理端 数据中心 会员管理 会员列表 充值列表 提现列表 赠送彩金 会员加扣款 会员加减打码量 产品管理 平台首页 保存配置 重置配置 整体风格设置 主…" at bounding box center [293, 114] width 587 height 228
paste input "Ab311"
type input "Ab311"
drag, startPoint x: 214, startPoint y: 80, endPoint x: 211, endPoint y: 82, distance: 3.6
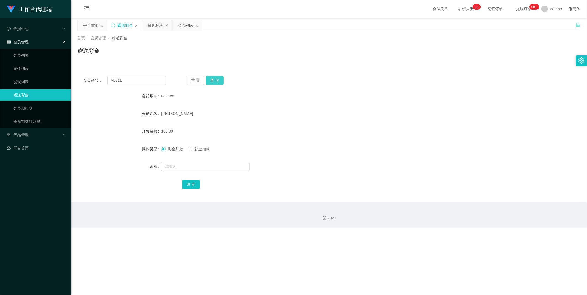
click at [188, 80] on button "查 询" at bounding box center [215, 80] width 18 height 9
click at [178, 149] on input "text" at bounding box center [205, 166] width 88 height 9
type input "100"
click at [188, 149] on button "确 定" at bounding box center [191, 184] width 18 height 9
click at [188, 25] on div "会员列表" at bounding box center [185, 25] width 15 height 11
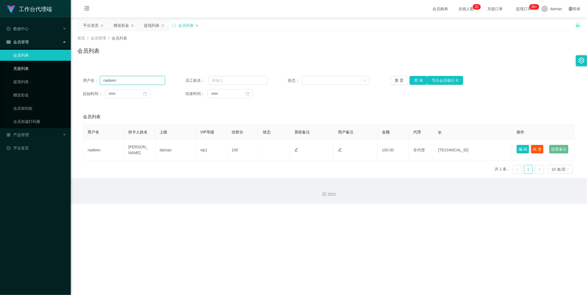
drag, startPoint x: 146, startPoint y: 79, endPoint x: 43, endPoint y: 64, distance: 104.0
click at [45, 63] on section "工作台代理端 数据中心 会员管理 会员列表 充值列表 提现列表 赠送彩金 会员加扣款 会员加减打码量 产品管理 平台首页 保存配置 重置配置 整体风格设置 主…" at bounding box center [293, 102] width 587 height 204
paste input "Ab311"
type input "Ab311"
click at [188, 77] on button "查 询" at bounding box center [419, 80] width 18 height 9
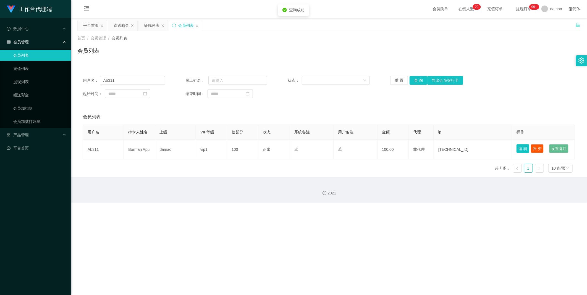
drag, startPoint x: 520, startPoint y: 147, endPoint x: 495, endPoint y: 149, distance: 25.0
click at [188, 147] on button "编 辑" at bounding box center [523, 148] width 13 height 9
type input "Ab311"
type input "Borman Apu"
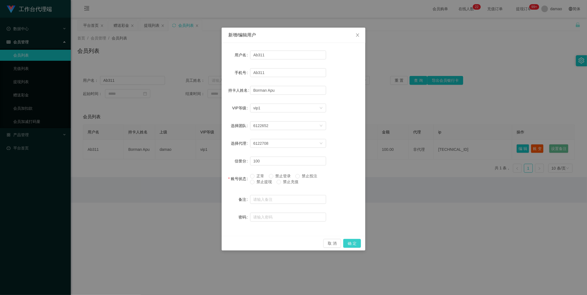
click at [188, 149] on div "取 消 确 定" at bounding box center [294, 243] width 144 height 15
click at [188, 149] on button "确 定" at bounding box center [352, 243] width 18 height 9
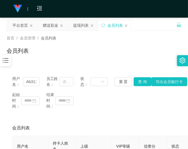
click at [161, 115] on div "用户名： Ab311 员工姓名： 状态： 重 置 查 询 导出会员银行卡 起始时间： 结束时间： 会员列表 用户名 持卡人姓名 上级 VIP等级 信誉分 状态…" at bounding box center [94, 137] width 175 height 134
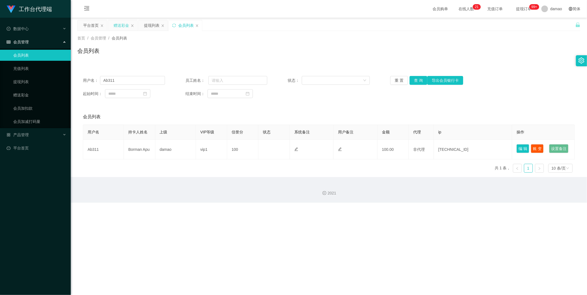
click at [123, 23] on div "赠送彩金" at bounding box center [121, 25] width 15 height 11
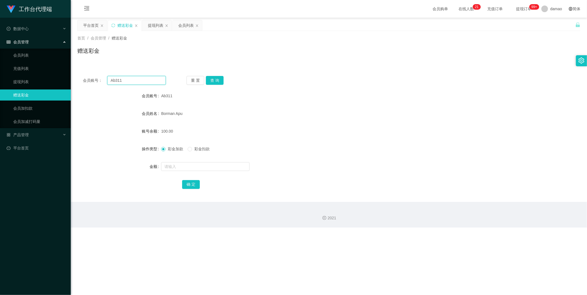
drag, startPoint x: 98, startPoint y: 77, endPoint x: 77, endPoint y: 73, distance: 21.3
click at [74, 73] on main "关闭左侧 关闭右侧 关闭其它 刷新页面 平台首页 赠送彩金 提现列表 会员列表 首页 / 会员管理 / 赠送彩金 / 赠送彩金 会员账号： Ab311 重 置…" at bounding box center [329, 110] width 516 height 184
paste input "8380428"
type input "83804281"
click at [188, 80] on button "查 询" at bounding box center [215, 80] width 18 height 9
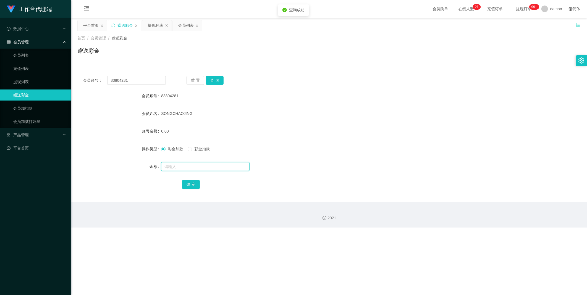
click at [179, 149] on input "text" at bounding box center [205, 166] width 88 height 9
type input "80"
click at [188, 149] on button "确 定" at bounding box center [191, 184] width 18 height 9
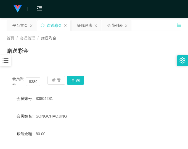
click at [167, 99] on div "会员账号 83804281" at bounding box center [94, 98] width 175 height 11
click at [158, 74] on div "会员账号： 83804281 重 置 查 询 会员账号 83804281 会员姓名 SONGCHAOJING 账号余额 80.00 操作类型 彩金加款 彩金扣…" at bounding box center [94, 137] width 175 height 134
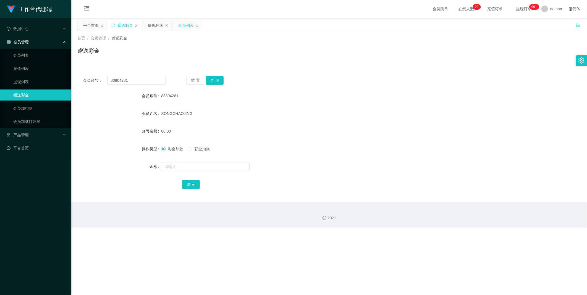
click at [188, 26] on div "会员列表" at bounding box center [185, 25] width 15 height 11
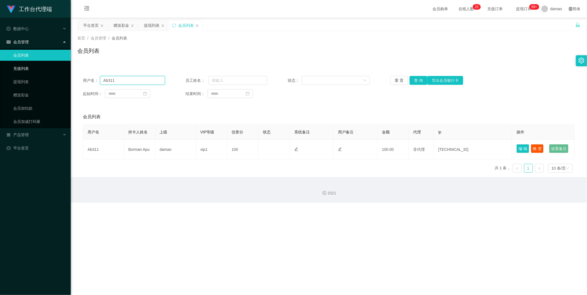
drag, startPoint x: 122, startPoint y: 79, endPoint x: 47, endPoint y: 71, distance: 75.6
click at [45, 72] on section "工作台代理端 数据中心 会员管理 会员列表 充值列表 提现列表 赠送彩金 会员加扣款 会员加减打码量 产品管理 平台首页 保存配置 重置配置 整体风格设置 主…" at bounding box center [293, 101] width 587 height 203
click at [188, 79] on button "查 询" at bounding box center [419, 80] width 18 height 9
click at [188, 83] on div "用户名： Ab311 员工姓名： 状态： 重 置 查 询 导出会员银行卡" at bounding box center [329, 80] width 492 height 9
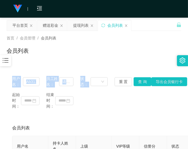
drag, startPoint x: 101, startPoint y: 66, endPoint x: 103, endPoint y: 60, distance: 5.6
click at [103, 61] on div "首页 / 会员管理 / 会员列表 / 会员列表 用户名： Ab311 员工姓名： 状态： 重 置 查 询 导出会员银行卡 起始时间： 结束时间： 会员列表 用…" at bounding box center [94, 118] width 175 height 174
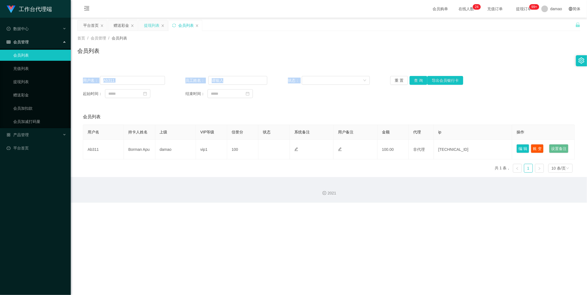
click at [153, 25] on div "提现列表" at bounding box center [151, 25] width 15 height 11
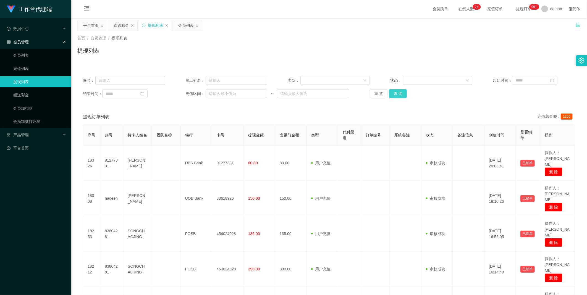
click at [188, 93] on button "查 询" at bounding box center [398, 93] width 18 height 9
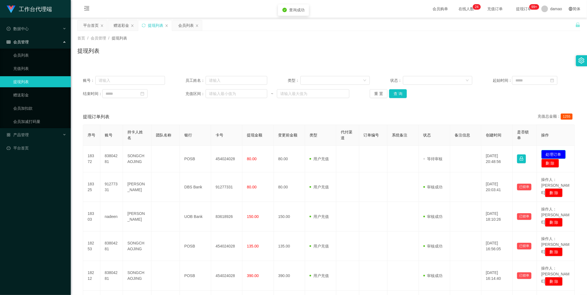
click at [188, 149] on button "处理订单" at bounding box center [554, 154] width 24 height 9
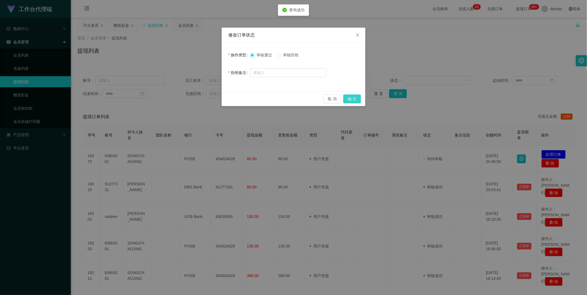
click at [188, 99] on button "确 定" at bounding box center [352, 99] width 18 height 9
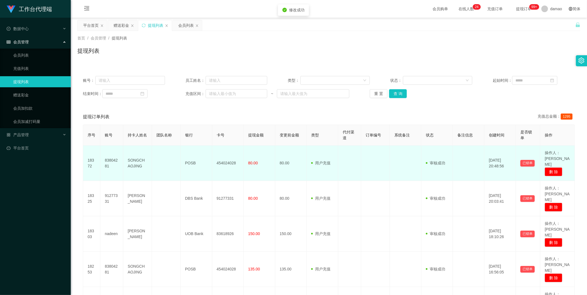
click at [188, 149] on td "454024028" at bounding box center [228, 163] width 32 height 35
copy td "454024028"
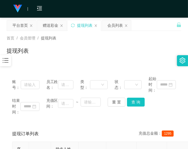
drag, startPoint x: 157, startPoint y: 51, endPoint x: 161, endPoint y: 14, distance: 37.0
click at [157, 50] on div "提现列表" at bounding box center [94, 53] width 175 height 13
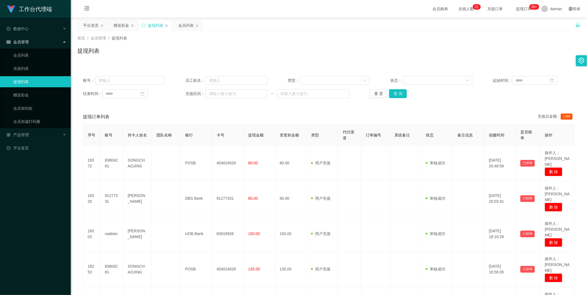
drag, startPoint x: 183, startPoint y: 24, endPoint x: 157, endPoint y: 44, distance: 32.5
click at [182, 24] on div "会员列表" at bounding box center [185, 25] width 15 height 11
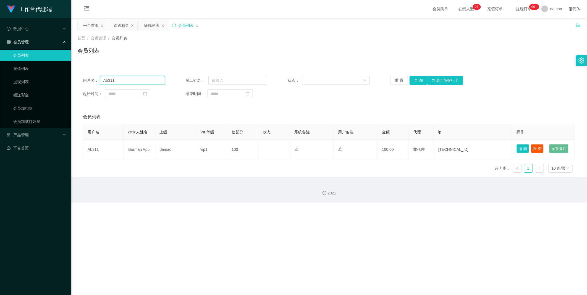
drag, startPoint x: 124, startPoint y: 79, endPoint x: 96, endPoint y: 77, distance: 27.7
click at [71, 74] on main "关闭左侧 关闭右侧 关闭其它 刷新页面 平台首页 赠送彩金 提现列表 会员列表 首页 / 会员管理 / 会员列表 / 会员列表 用户名： Ab311 员工姓名…" at bounding box center [329, 98] width 516 height 160
paste input "nadeen"
type input "nadeen"
click at [188, 80] on button "查 询" at bounding box center [419, 80] width 18 height 9
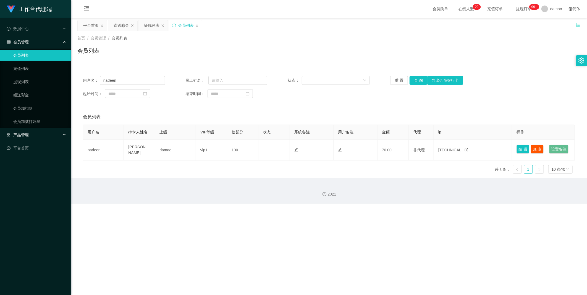
click at [29, 135] on div "产品管理" at bounding box center [35, 134] width 71 height 11
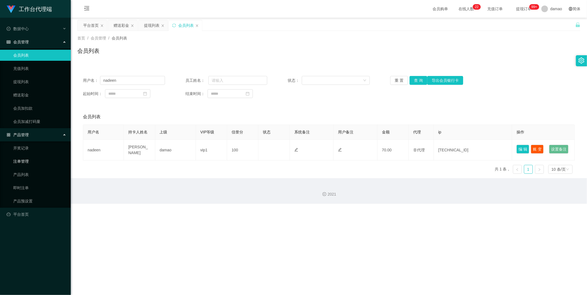
click at [25, 149] on link "注单管理" at bounding box center [39, 161] width 53 height 11
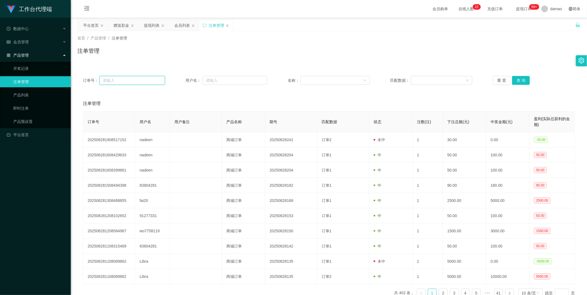
click at [155, 84] on input "text" at bounding box center [133, 80] width 66 height 9
paste input "nadeen"
type input "nadeen"
click at [188, 81] on button "查 询" at bounding box center [521, 80] width 18 height 9
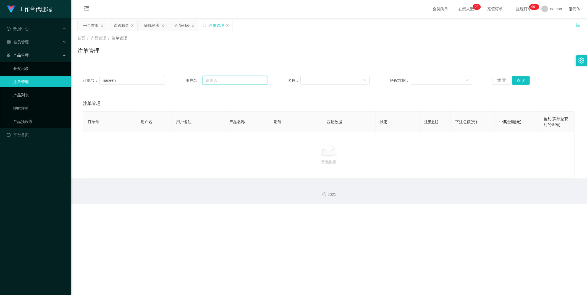
click at [188, 82] on input "text" at bounding box center [235, 80] width 65 height 9
paste input "nadeen"
type input "nadeen"
drag, startPoint x: 127, startPoint y: 79, endPoint x: 37, endPoint y: 71, distance: 90.2
click at [36, 71] on section "工作台代理端 数据中心 会员管理 会员列表 充值列表 提现列表 赠送彩金 会员加扣款 会员加减打码量 产品管理 开奖记录 注单管理 产品列表 即时注单 产品预…" at bounding box center [293, 102] width 587 height 204
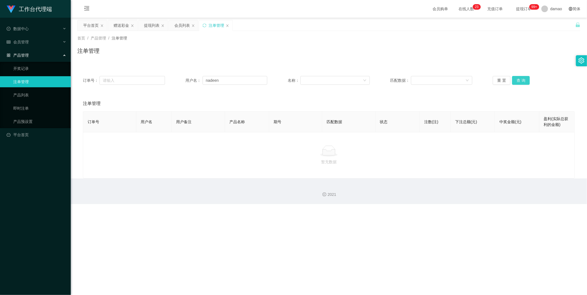
drag, startPoint x: 517, startPoint y: 80, endPoint x: 515, endPoint y: 85, distance: 4.9
click at [188, 80] on button "查 询" at bounding box center [521, 80] width 18 height 9
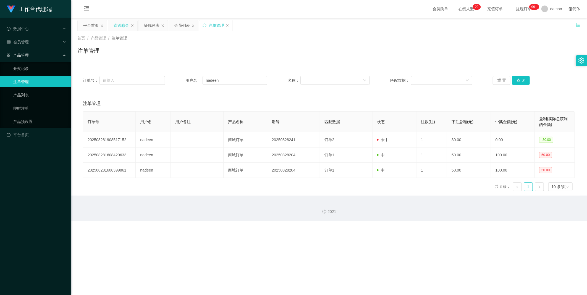
click at [118, 24] on div "赠送彩金" at bounding box center [121, 25] width 15 height 11
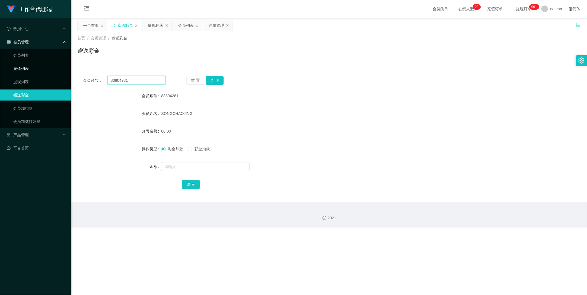
drag, startPoint x: 140, startPoint y: 79, endPoint x: 67, endPoint y: 67, distance: 74.5
click at [66, 67] on section "工作台代理端 数据中心 会员管理 会员列表 充值列表 提现列表 赠送彩金 会员加扣款 会员加减打码量 产品管理 开奖记录 注单管理 产品列表 即时注单 产品预…" at bounding box center [293, 114] width 587 height 228
paste input "nadeen"
type input "nadeen"
click at [188, 82] on button "查 询" at bounding box center [215, 80] width 18 height 9
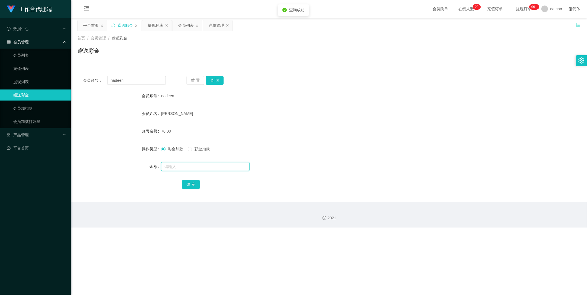
click at [181, 149] on input "text" at bounding box center [205, 166] width 88 height 9
type input "60"
click at [188, 149] on button "确 定" at bounding box center [191, 184] width 18 height 9
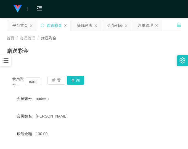
click at [165, 106] on form "会员账号 nadeen 会员姓名 nadeen radwan 账号余额 130.00 操作类型 彩金加款 彩金扣款 金额 确 定" at bounding box center [94, 143] width 175 height 100
click at [164, 96] on div "会员账号 nadeen" at bounding box center [94, 98] width 175 height 11
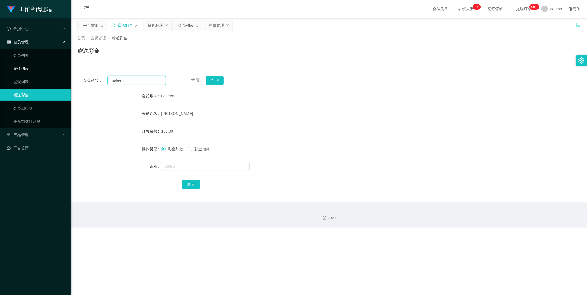
drag, startPoint x: 117, startPoint y: 80, endPoint x: 56, endPoint y: 68, distance: 62.0
click at [59, 68] on section "工作台代理端 数据中心 会员管理 会员列表 充值列表 提现列表 赠送彩金 会员加扣款 会员加减打码量 产品管理 平台首页 保存配置 重置配置 整体风格设置 主…" at bounding box center [293, 114] width 587 height 228
click at [188, 81] on button "查 询" at bounding box center [215, 80] width 18 height 9
click at [188, 80] on button "查 询" at bounding box center [215, 80] width 18 height 9
click at [187, 149] on input "text" at bounding box center [205, 166] width 88 height 9
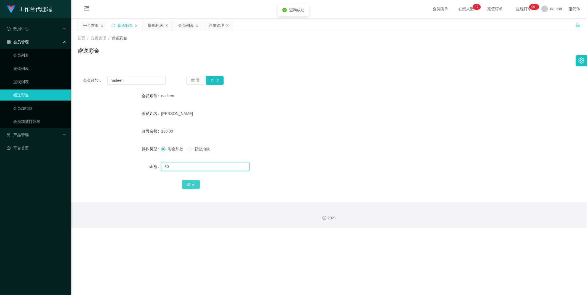
type input "80"
click at [188, 149] on button "确 定" at bounding box center [191, 184] width 18 height 9
click at [154, 27] on div "提现列表" at bounding box center [155, 25] width 15 height 11
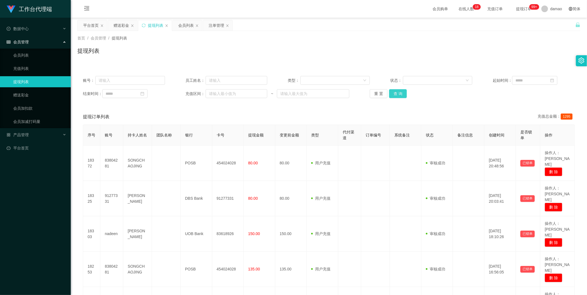
click at [188, 95] on button "查 询" at bounding box center [398, 93] width 18 height 9
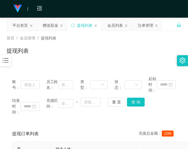
click at [163, 101] on div "结束时间： 充值区间： ~ 重 置 查 询" at bounding box center [94, 106] width 164 height 17
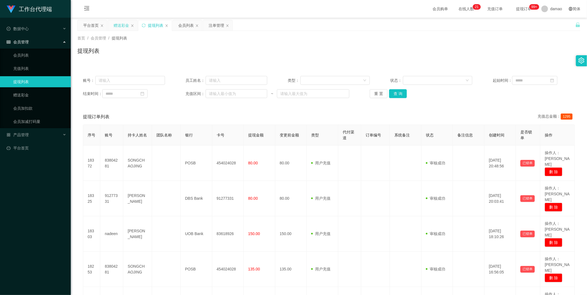
click at [120, 23] on div "赠送彩金" at bounding box center [121, 25] width 15 height 11
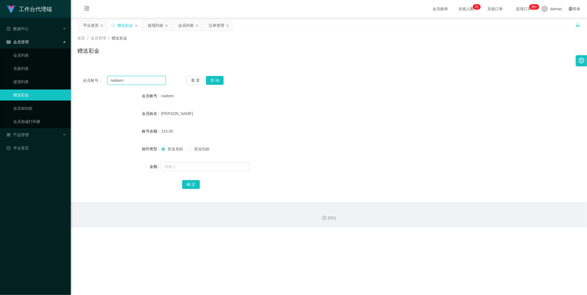
drag, startPoint x: 71, startPoint y: 75, endPoint x: 64, endPoint y: 75, distance: 7.2
click at [64, 75] on section "工作台代理端 数据中心 会员管理 会员列表 充值列表 提现列表 赠送彩金 会员加扣款 会员加减打码量 产品管理 平台首页 保存配置 重置配置 整体风格设置 主…" at bounding box center [293, 114] width 587 height 228
paste input "Ab311"
type input "Ab311"
click at [188, 80] on button "查 询" at bounding box center [215, 80] width 18 height 9
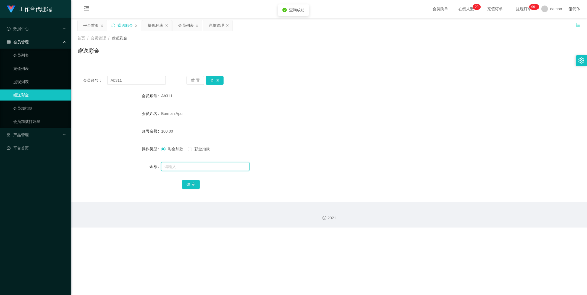
click at [180, 149] on input "text" at bounding box center [205, 166] width 88 height 9
type input "208"
click at [188, 149] on button "确 定" at bounding box center [191, 184] width 18 height 9
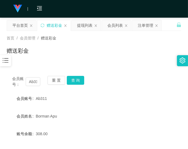
click at [150, 62] on div "首页 / 会员管理 / 赠送彩金 / 赠送彩金" at bounding box center [94, 47] width 188 height 33
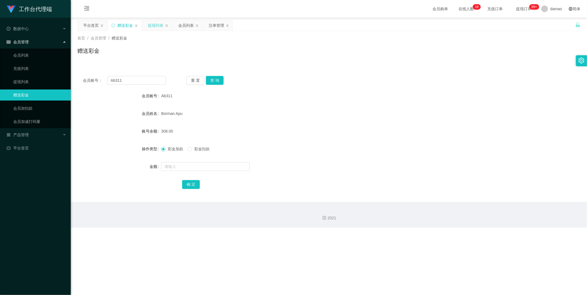
click at [152, 27] on div "提现列表" at bounding box center [155, 25] width 15 height 11
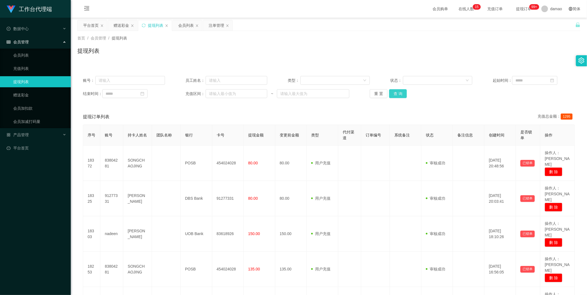
click at [188, 94] on button "查 询" at bounding box center [398, 93] width 18 height 9
click at [188, 92] on button "查 询" at bounding box center [398, 93] width 18 height 9
click at [188, 92] on div "重 置 查 询" at bounding box center [411, 93] width 82 height 9
click at [188, 92] on button "查 询" at bounding box center [398, 93] width 18 height 9
click at [188, 92] on div "重 置 查 询" at bounding box center [411, 93] width 82 height 9
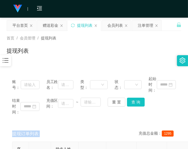
drag, startPoint x: 159, startPoint y: 100, endPoint x: 164, endPoint y: 93, distance: 8.1
click at [159, 100] on div "结束时间： 充值区间： ~ 重 置 查 询" at bounding box center [94, 106] width 164 height 17
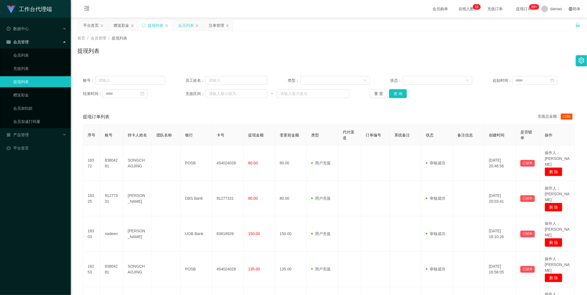
click at [181, 24] on div "会员列表" at bounding box center [185, 25] width 15 height 11
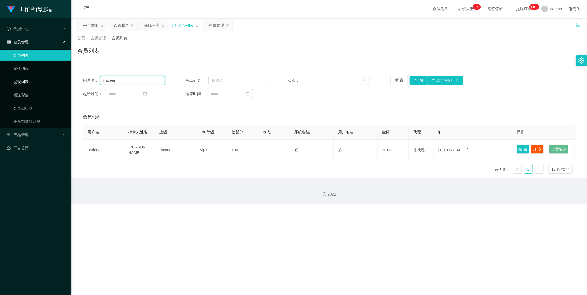
drag, startPoint x: 133, startPoint y: 82, endPoint x: 64, endPoint y: 76, distance: 69.7
click at [64, 76] on section "工作台代理端 数据中心 会员管理 会员列表 充值列表 提现列表 赠送彩金 会员加扣款 会员加减打码量 产品管理 平台首页 保存配置 重置配置 整体风格设置 主…" at bounding box center [293, 102] width 587 height 204
click at [188, 78] on button "查 询" at bounding box center [419, 80] width 18 height 9
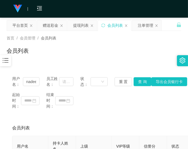
click at [156, 104] on div "起始时间： 结束时间：" at bounding box center [94, 100] width 164 height 17
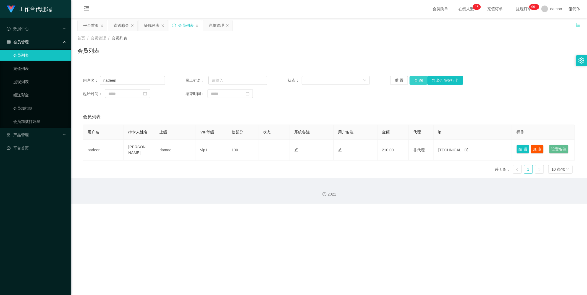
click at [188, 83] on button "查 询" at bounding box center [419, 80] width 18 height 9
click at [188, 79] on button "查 询" at bounding box center [419, 80] width 18 height 9
click at [188, 79] on div "重 置 查 询 导出会员银行卡" at bounding box center [431, 80] width 82 height 9
click at [188, 79] on button "查 询" at bounding box center [419, 80] width 18 height 9
drag, startPoint x: 137, startPoint y: 81, endPoint x: 51, endPoint y: 72, distance: 85.6
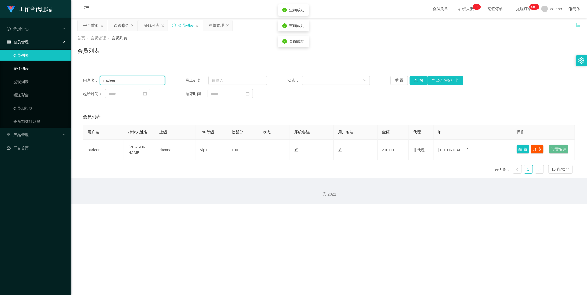
click at [57, 74] on section "工作台代理端 数据中心 会员管理 会员列表 充值列表 提现列表 赠送彩金 会员加扣款 会员加减打码量 产品管理 平台首页 保存配置 重置配置 整体风格设置 主…" at bounding box center [293, 102] width 587 height 204
click at [188, 78] on button "查 询" at bounding box center [419, 80] width 18 height 9
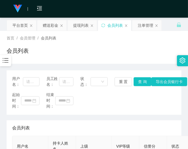
click at [161, 102] on div "起始时间： 结束时间：" at bounding box center [94, 100] width 164 height 17
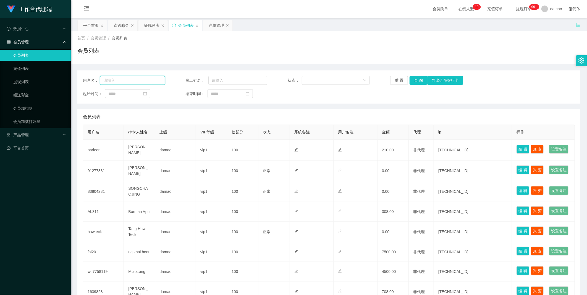
click at [132, 81] on input "text" at bounding box center [132, 80] width 65 height 9
paste input "nadeen"
type input "nadeen"
click at [416, 79] on button "查 询" at bounding box center [419, 80] width 18 height 9
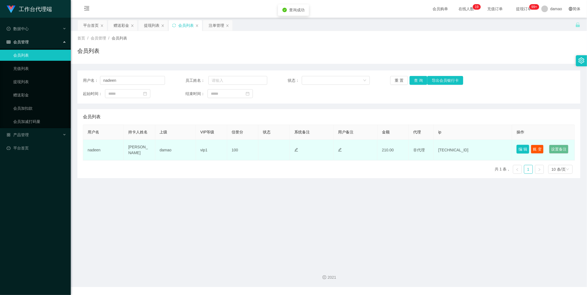
click at [517, 148] on button "编 辑" at bounding box center [523, 149] width 13 height 9
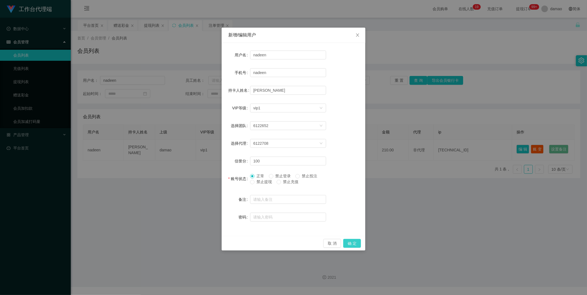
click at [353, 246] on button "确 定" at bounding box center [352, 243] width 18 height 9
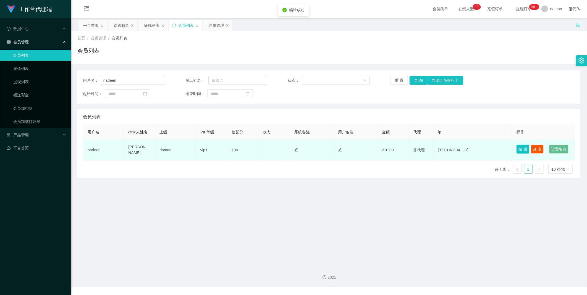
click at [518, 146] on button "编 辑" at bounding box center [523, 149] width 13 height 9
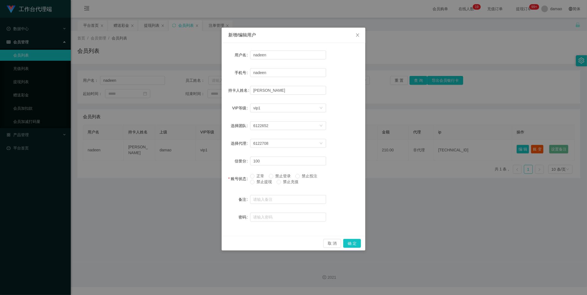
click at [252, 173] on form "用户名 nadeen 手机号 nadeen 持卡人姓名 nadeen radwan VIP等级 选择VIP等级 vip1 选择团队 6122652 选择代理 …" at bounding box center [293, 135] width 130 height 173
click at [354, 242] on button "确 定" at bounding box center [352, 243] width 18 height 9
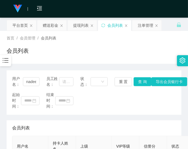
click at [167, 101] on div "起始时间： 结束时间：" at bounding box center [94, 100] width 164 height 17
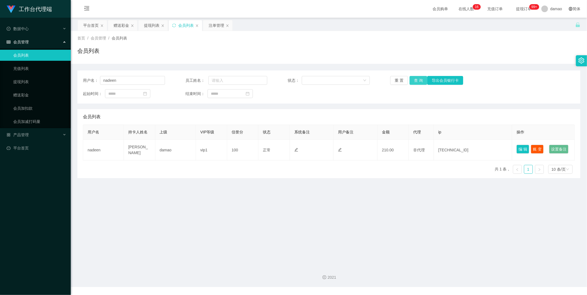
click at [419, 78] on button "查 询" at bounding box center [419, 80] width 18 height 9
click at [154, 25] on div "提现列表" at bounding box center [151, 25] width 15 height 11
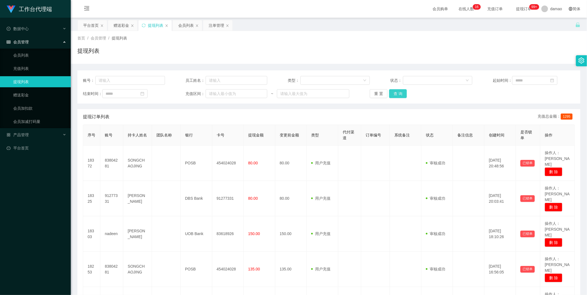
click at [400, 93] on button "查 询" at bounding box center [398, 93] width 18 height 9
click at [400, 93] on div "重 置 查 询" at bounding box center [411, 93] width 82 height 9
click at [400, 93] on button "查 询" at bounding box center [398, 93] width 18 height 9
click at [400, 93] on div "重 置 查 询" at bounding box center [411, 93] width 82 height 9
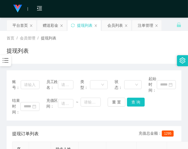
click at [167, 103] on div "结束时间： 充值区间： ~ 重 置 查 询" at bounding box center [94, 106] width 164 height 17
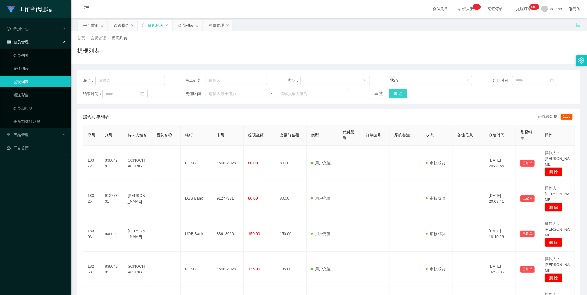
click at [401, 92] on button "查 询" at bounding box center [398, 93] width 18 height 9
click at [401, 92] on div "重 置 查 询" at bounding box center [411, 93] width 82 height 9
click at [350, 43] on div "首页 / 会员管理 / 提现列表 / 提现列表" at bounding box center [328, 47] width 503 height 24
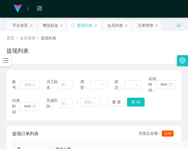
click at [166, 104] on div "结束时间： 充值区间： ~ 重 置 查 询" at bounding box center [94, 106] width 164 height 17
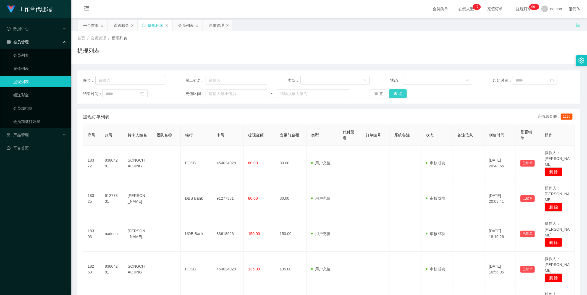
click at [399, 93] on button "查 询" at bounding box center [398, 93] width 18 height 9
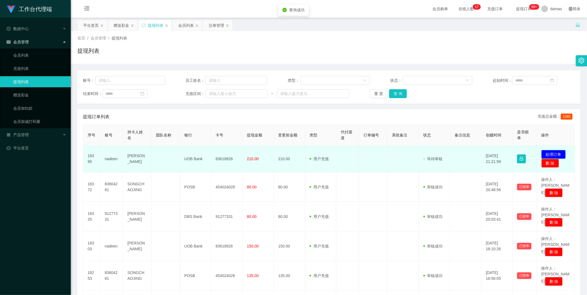
click at [554, 154] on button "处理订单" at bounding box center [554, 154] width 24 height 9
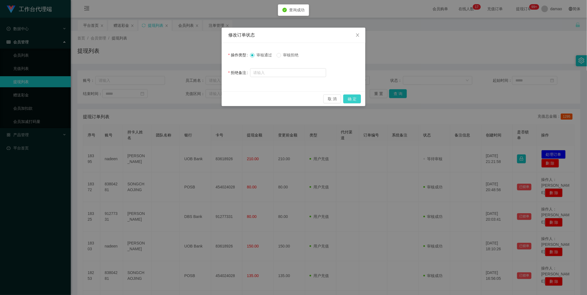
click at [355, 98] on button "确 定" at bounding box center [352, 99] width 18 height 9
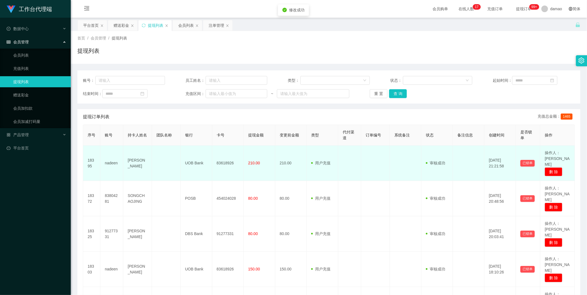
click at [225, 161] on td "83618926" at bounding box center [228, 163] width 32 height 35
copy td "83618926"
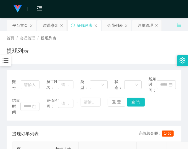
click at [161, 104] on div "结束时间： 充值区间： ~ 重 置 查 询" at bounding box center [94, 106] width 164 height 17
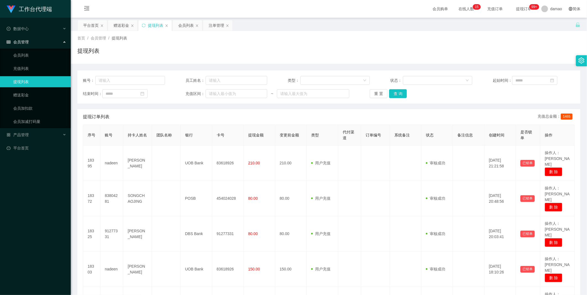
click at [153, 21] on div "提现列表" at bounding box center [155, 25] width 15 height 11
click at [399, 93] on button "查 询" at bounding box center [398, 93] width 18 height 9
click at [399, 93] on div "重 置 查 询" at bounding box center [411, 93] width 82 height 9
click at [399, 93] on button "查 询" at bounding box center [398, 93] width 18 height 9
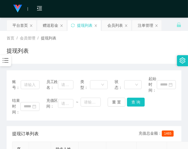
click at [161, 43] on div "首页 / 会员管理 / 提现列表 / 提现列表" at bounding box center [94, 47] width 175 height 24
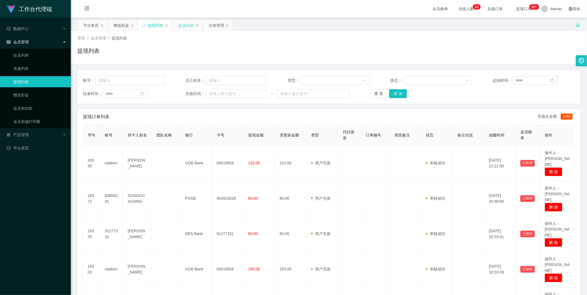
click at [183, 26] on div "会员列表" at bounding box center [185, 25] width 15 height 11
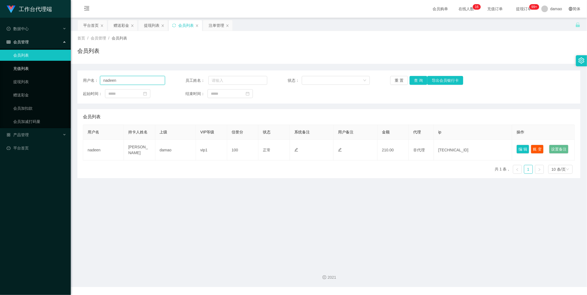
drag, startPoint x: 129, startPoint y: 77, endPoint x: 61, endPoint y: 73, distance: 67.9
click at [62, 76] on section "工作台代理端 数据中心 会员管理 会员列表 充值列表 提现列表 赠送彩金 会员加扣款 会员加减打码量 产品管理 平台首页 保存配置 重置配置 整体风格设置 主…" at bounding box center [293, 143] width 587 height 287
paste input "Ab311"
type input "Ab311"
click at [416, 79] on button "查 询" at bounding box center [419, 80] width 18 height 9
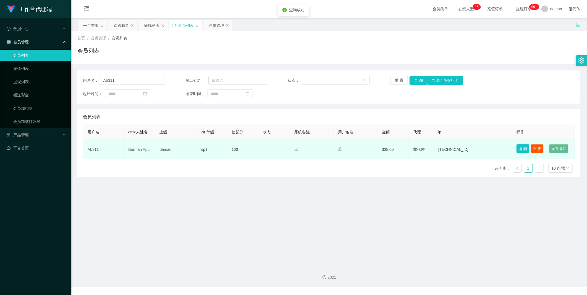
click at [520, 147] on button "编 辑" at bounding box center [523, 148] width 13 height 9
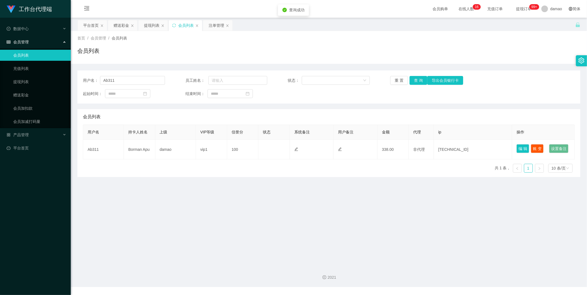
type input "Ab311"
type input "Borman Apu"
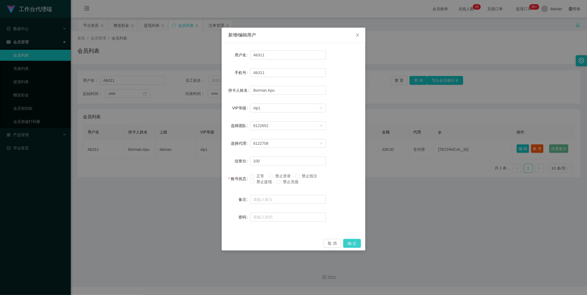
click at [358, 243] on button "确 定" at bounding box center [352, 243] width 18 height 9
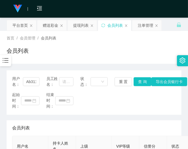
click at [158, 53] on div "会员列表" at bounding box center [94, 53] width 175 height 13
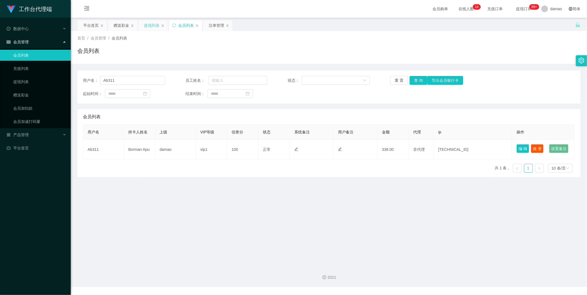
click at [151, 23] on div "提现列表" at bounding box center [151, 25] width 15 height 11
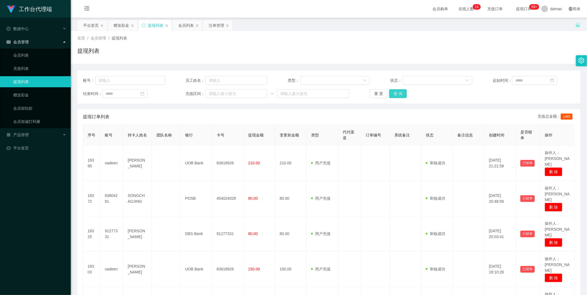
click at [396, 95] on button "查 询" at bounding box center [398, 93] width 18 height 9
click at [396, 95] on div "重 置 查 询" at bounding box center [411, 93] width 82 height 9
click at [396, 94] on button "查 询" at bounding box center [398, 93] width 18 height 9
click at [128, 78] on input "text" at bounding box center [130, 80] width 70 height 9
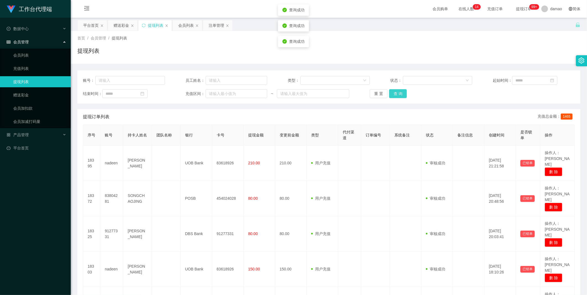
click at [394, 93] on button "查 询" at bounding box center [398, 93] width 18 height 9
click at [394, 95] on div "重 置 查 询" at bounding box center [411, 93] width 82 height 9
click at [394, 95] on button "查 询" at bounding box center [398, 93] width 18 height 9
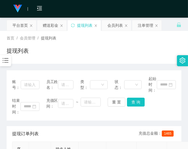
click at [159, 101] on div "结束时间： 充值区间： ~ 重 置 查 询" at bounding box center [94, 106] width 164 height 17
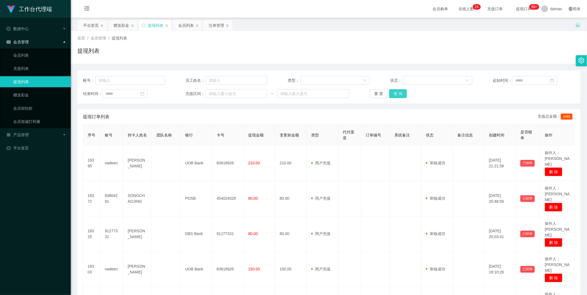
click at [396, 90] on button "查 询" at bounding box center [398, 93] width 18 height 9
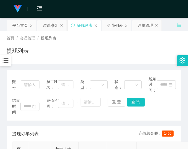
drag, startPoint x: 159, startPoint y: 37, endPoint x: 161, endPoint y: 0, distance: 37.4
click at [159, 32] on div "首页 / 会员管理 / 提现列表 / 提现列表" at bounding box center [94, 47] width 188 height 33
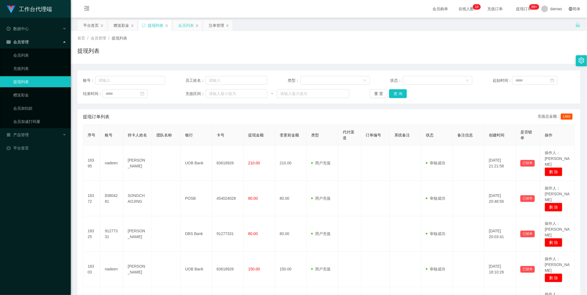
click at [190, 25] on div "会员列表" at bounding box center [185, 25] width 15 height 11
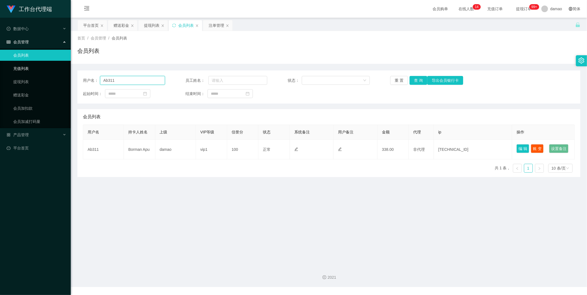
drag, startPoint x: 124, startPoint y: 79, endPoint x: 29, endPoint y: 69, distance: 95.7
click at [30, 70] on section "工作台代理端 数据中心 会员管理 会员列表 充值列表 提现列表 赠送彩金 会员加扣款 会员加减打码量 产品管理 平台首页 保存配置 重置配置 整体风格设置 主…" at bounding box center [293, 143] width 587 height 287
click at [418, 78] on button "查 询" at bounding box center [419, 80] width 18 height 9
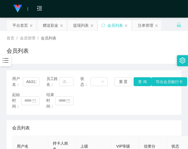
click at [152, 52] on div "会员列表" at bounding box center [94, 53] width 175 height 13
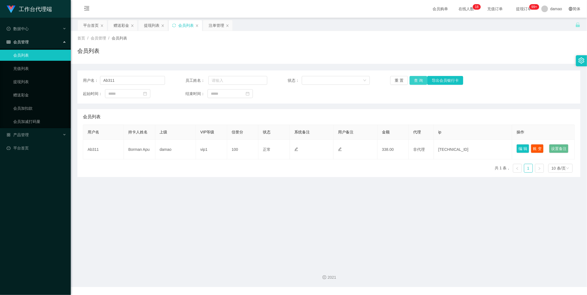
click at [418, 78] on button "查 询" at bounding box center [419, 80] width 18 height 9
click at [418, 78] on div "重 置 查 询 导出会员银行卡" at bounding box center [431, 80] width 82 height 9
click at [418, 78] on button "查 询" at bounding box center [419, 80] width 18 height 9
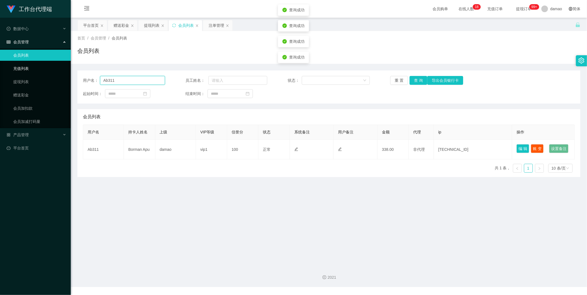
drag, startPoint x: 138, startPoint y: 82, endPoint x: 49, endPoint y: 66, distance: 89.9
click at [49, 67] on section "工作台代理端 数据中心 会员管理 会员列表 充值列表 提现列表 赠送彩金 会员加扣款 会员加减打码量 产品管理 平台首页 保存配置 重置配置 整体风格设置 主…" at bounding box center [293, 143] width 587 height 287
click at [419, 76] on button "查 询" at bounding box center [419, 80] width 18 height 9
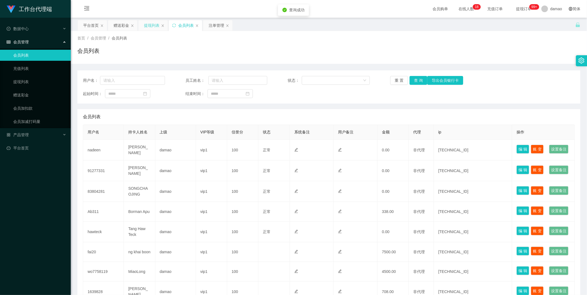
click at [147, 28] on div "提现列表" at bounding box center [151, 25] width 15 height 11
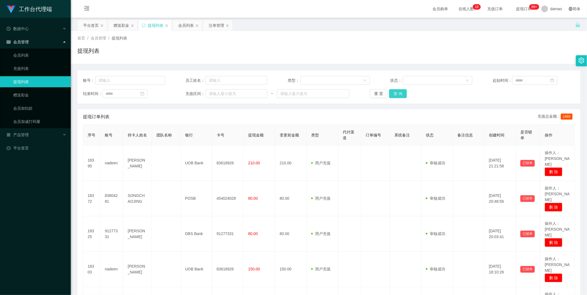
click at [398, 95] on button "查 询" at bounding box center [398, 93] width 18 height 9
click at [398, 94] on button "查 询" at bounding box center [401, 93] width 24 height 9
click at [398, 94] on div "重 置 查 询" at bounding box center [411, 93] width 82 height 9
click at [398, 94] on button "查 询" at bounding box center [398, 93] width 18 height 9
click at [399, 93] on div "重 置 查 询" at bounding box center [411, 93] width 82 height 9
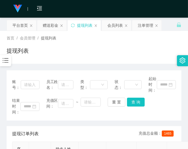
drag, startPoint x: 163, startPoint y: 58, endPoint x: 156, endPoint y: 56, distance: 6.8
click at [161, 58] on div "提现列表" at bounding box center [94, 53] width 175 height 13
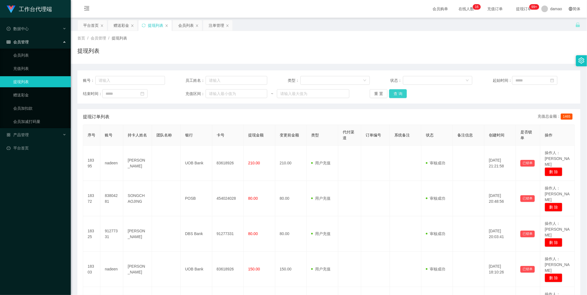
click at [396, 92] on button "查 询" at bounding box center [398, 93] width 18 height 9
click at [391, 93] on button "查 询" at bounding box center [398, 93] width 18 height 9
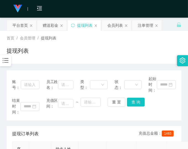
click at [169, 107] on div "结束时间： 充值区间： ~ 重 置 查 询" at bounding box center [94, 106] width 164 height 17
click at [156, 99] on div "结束时间： 充值区间： ~ 重 置 查 询" at bounding box center [94, 106] width 164 height 17
drag, startPoint x: 150, startPoint y: 48, endPoint x: 134, endPoint y: 54, distance: 17.1
click at [150, 48] on div "提现列表" at bounding box center [94, 53] width 175 height 13
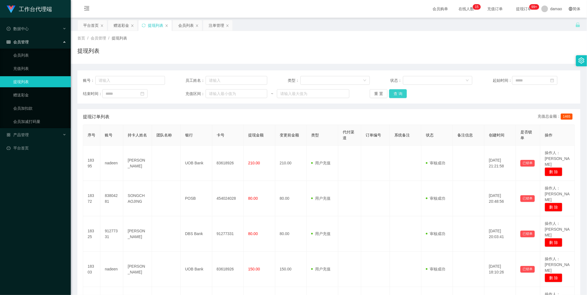
click at [395, 93] on button "查 询" at bounding box center [398, 93] width 18 height 9
click at [395, 93] on div "重 置 查 询" at bounding box center [411, 93] width 82 height 9
click at [395, 93] on button "查 询" at bounding box center [398, 93] width 18 height 9
click at [395, 93] on div "重 置 查 询" at bounding box center [411, 93] width 82 height 9
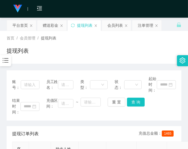
drag, startPoint x: 158, startPoint y: 55, endPoint x: 156, endPoint y: 60, distance: 5.5
click at [159, 55] on div "提现列表" at bounding box center [94, 53] width 175 height 13
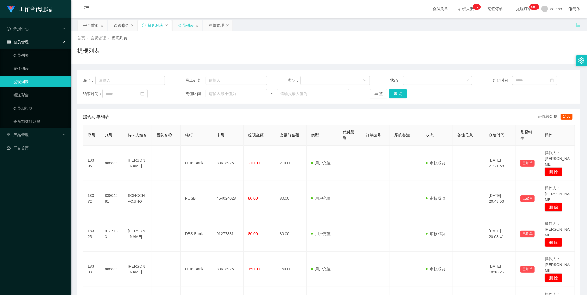
click at [189, 24] on div "会员列表" at bounding box center [185, 25] width 15 height 11
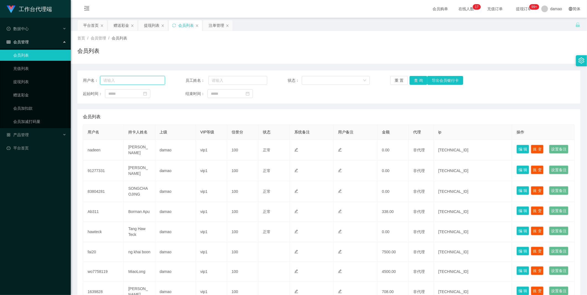
click at [145, 79] on input "text" at bounding box center [132, 80] width 65 height 9
paste input "Ab311"
type input "Ab311"
click at [416, 79] on button "查 询" at bounding box center [419, 80] width 18 height 9
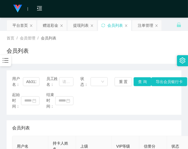
click at [157, 92] on div "用户名： Ab311 员工姓名： 状态： 重 置 查 询 导出会员银行卡 起始时间： 结束时间：" at bounding box center [94, 92] width 175 height 45
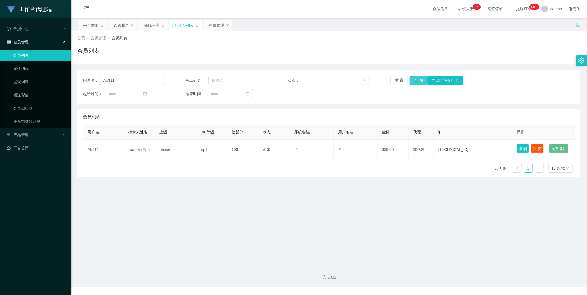
click at [417, 78] on button "查 询" at bounding box center [419, 80] width 18 height 9
click at [415, 79] on button "查 询" at bounding box center [419, 80] width 18 height 9
click at [415, 79] on div "重 置 查 询 导出会员银行卡" at bounding box center [431, 80] width 82 height 9
click at [415, 79] on button "查 询" at bounding box center [419, 80] width 18 height 9
click at [415, 79] on div "重 置 查 询 导出会员银行卡" at bounding box center [431, 80] width 82 height 9
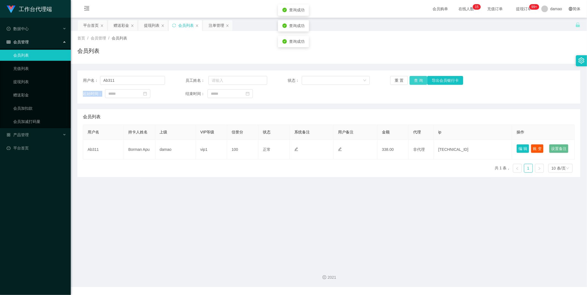
click at [415, 79] on button "查 询" at bounding box center [419, 80] width 18 height 9
click at [151, 24] on div "提现列表" at bounding box center [151, 25] width 15 height 11
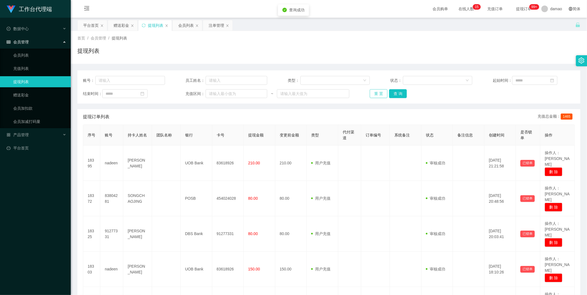
click at [374, 90] on button "重 置" at bounding box center [379, 93] width 18 height 9
click at [395, 92] on button "查 询" at bounding box center [398, 93] width 18 height 9
click at [398, 93] on button "查 询" at bounding box center [398, 93] width 18 height 9
click at [398, 93] on div "重 置 查 询" at bounding box center [411, 93] width 82 height 9
drag, startPoint x: 398, startPoint y: 93, endPoint x: 344, endPoint y: 53, distance: 68.0
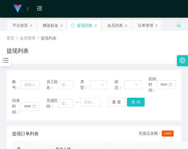
click at [147, 40] on div "首页 / 会员管理 / 提现列表 / 提现列表" at bounding box center [94, 47] width 175 height 24
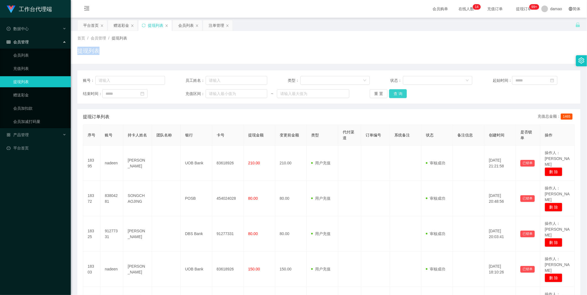
click at [188, 91] on button "查 询" at bounding box center [398, 93] width 18 height 9
click at [188, 90] on div "重 置 查 询" at bounding box center [411, 93] width 82 height 9
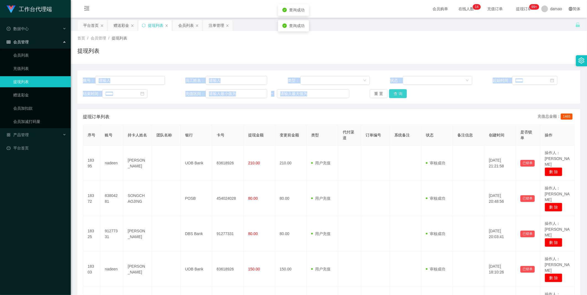
drag, startPoint x: 396, startPoint y: 90, endPoint x: 397, endPoint y: 95, distance: 4.4
click at [188, 94] on button "查 询" at bounding box center [398, 93] width 18 height 9
click at [188, 95] on button "查 询" at bounding box center [398, 93] width 18 height 9
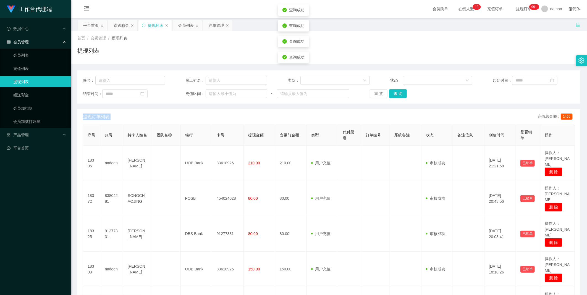
click at [188, 95] on div "重 置 查 询" at bounding box center [411, 93] width 82 height 9
drag, startPoint x: 397, startPoint y: 95, endPoint x: 337, endPoint y: 56, distance: 71.6
click at [188, 56] on div "提现列表" at bounding box center [328, 53] width 503 height 13
click at [188, 90] on button "查 询" at bounding box center [398, 93] width 18 height 9
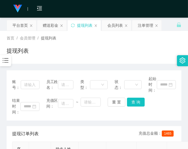
drag, startPoint x: 167, startPoint y: 104, endPoint x: 165, endPoint y: 100, distance: 4.1
click at [167, 104] on div "结束时间： 充值区间： ~ 重 置 查 询" at bounding box center [94, 106] width 164 height 17
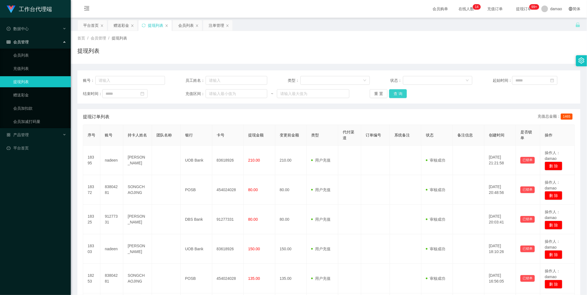
click at [188, 90] on button "查 询" at bounding box center [398, 93] width 18 height 9
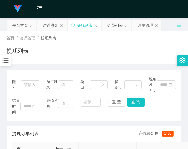
click at [161, 50] on div "提现列表" at bounding box center [94, 53] width 175 height 13
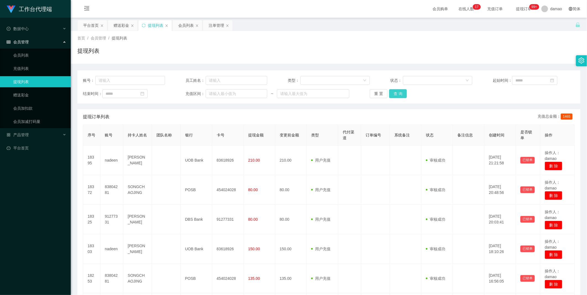
click at [188, 92] on button "查 询" at bounding box center [398, 93] width 18 height 9
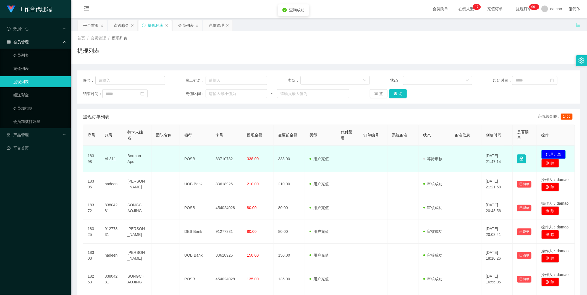
click at [188, 149] on button "处理订单" at bounding box center [554, 154] width 24 height 9
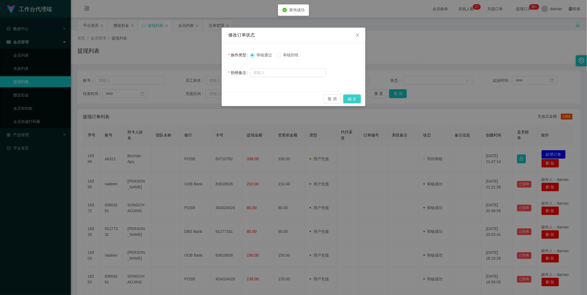
click at [188, 98] on button "确 定" at bounding box center [352, 99] width 18 height 9
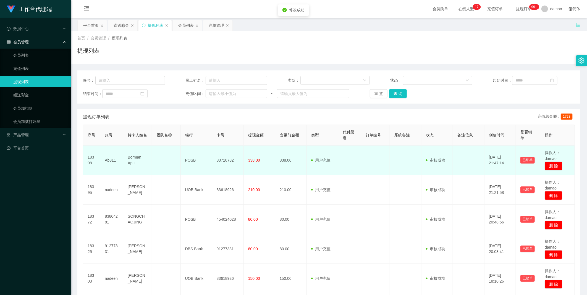
click at [188, 149] on td "83710782" at bounding box center [228, 161] width 32 height 30
copy td "83710782"
